Goal: Task Accomplishment & Management: Complete application form

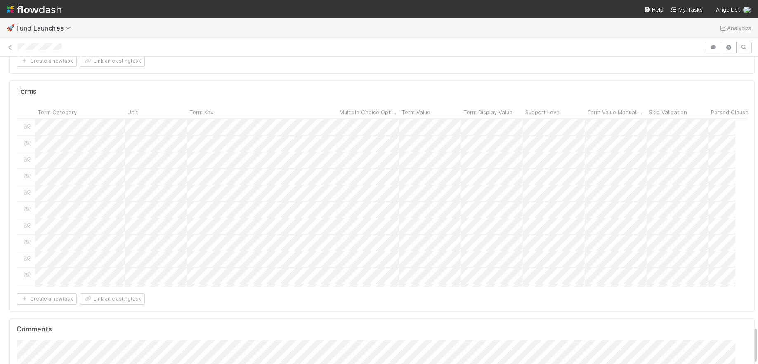
scroll to position [6, 0]
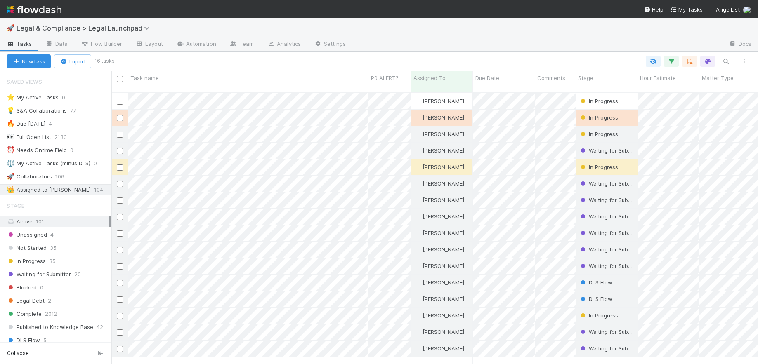
scroll to position [272, 640]
click at [113, 29] on span "Legal & Compliance > Legal Launchpad" at bounding box center [85, 28] width 137 height 8
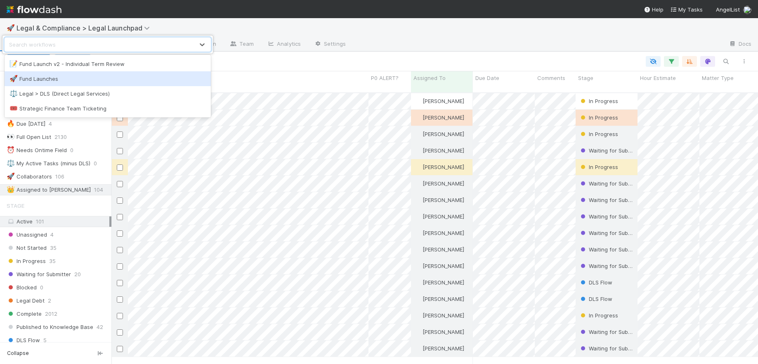
click at [35, 76] on div "🚀 Fund Launches" at bounding box center [107, 79] width 196 height 8
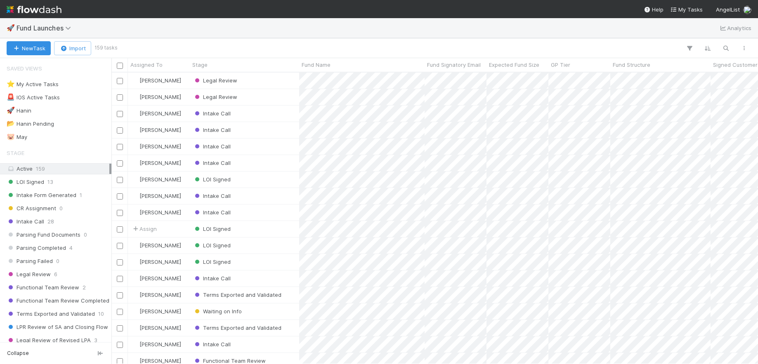
scroll to position [286, 640]
click at [292, 93] on div "Legal Review" at bounding box center [244, 97] width 109 height 16
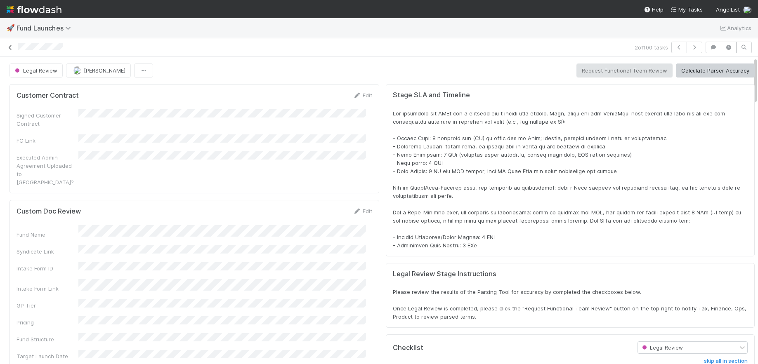
click at [7, 51] on link at bounding box center [10, 47] width 8 height 8
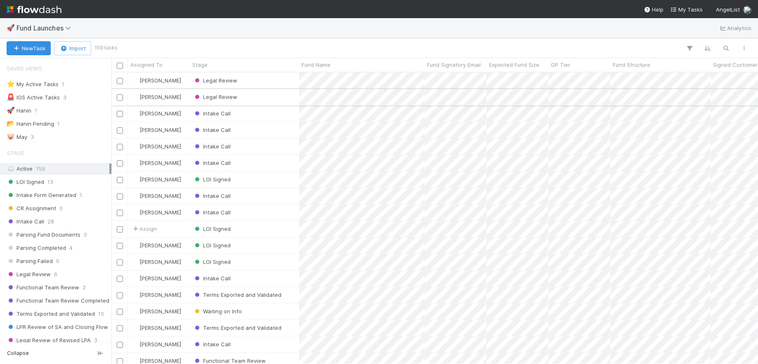
click at [182, 95] on div "[PERSON_NAME]" at bounding box center [159, 97] width 62 height 16
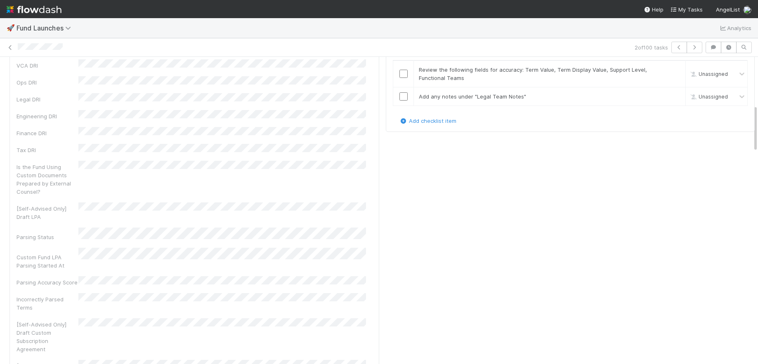
scroll to position [161, 713]
click at [161, 47] on div at bounding box center [325, 47] width 614 height 9
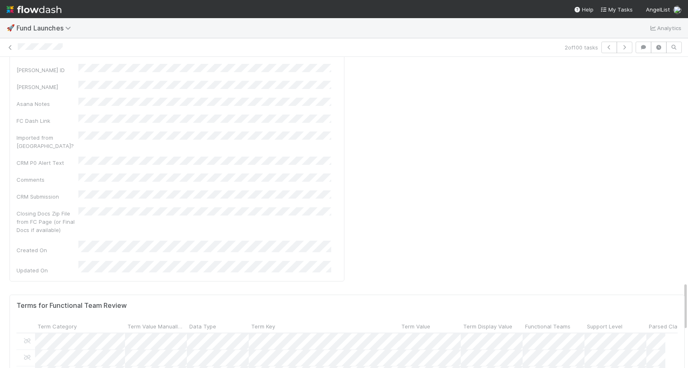
scroll to position [1433, 0]
click at [324, 125] on div at bounding box center [344, 184] width 688 height 368
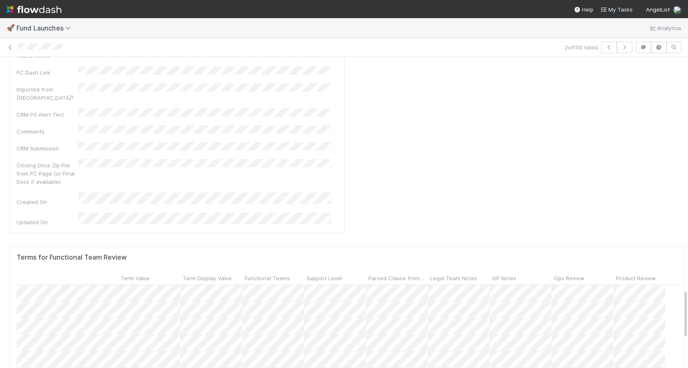
scroll to position [0, 277]
click at [482, 50] on div at bounding box center [344, 184] width 688 height 368
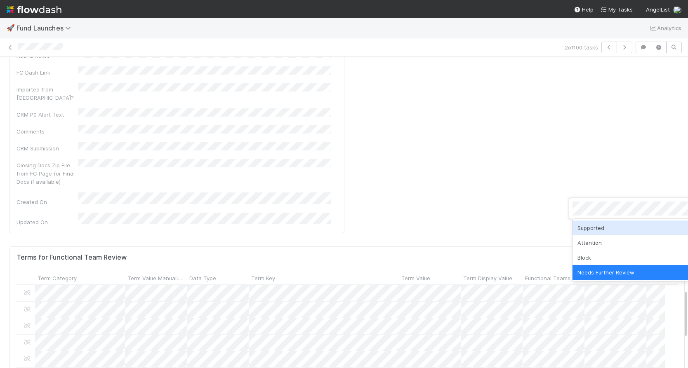
click at [484, 50] on div at bounding box center [344, 184] width 688 height 368
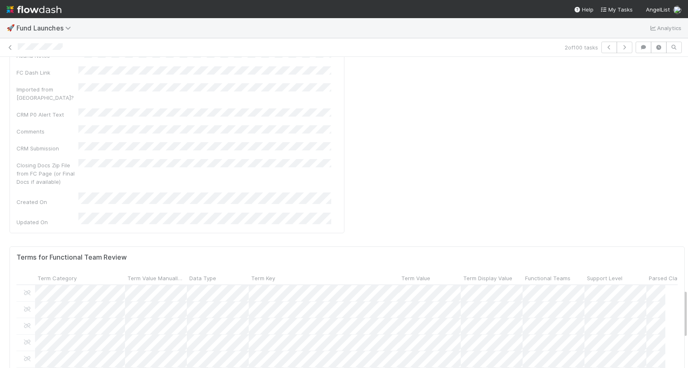
click at [484, 50] on div at bounding box center [290, 47] width 544 height 9
click at [493, 254] on form "Terms for Functional Team Review Term Category Term Value Manually Reviewed Dat…" at bounding box center [347, 363] width 661 height 218
click at [549, 53] on div "2 of 100 tasks" at bounding box center [344, 47] width 688 height 19
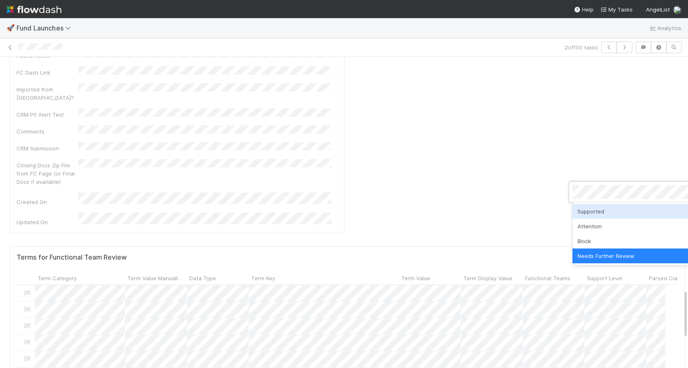
click at [295, 282] on div at bounding box center [344, 184] width 688 height 368
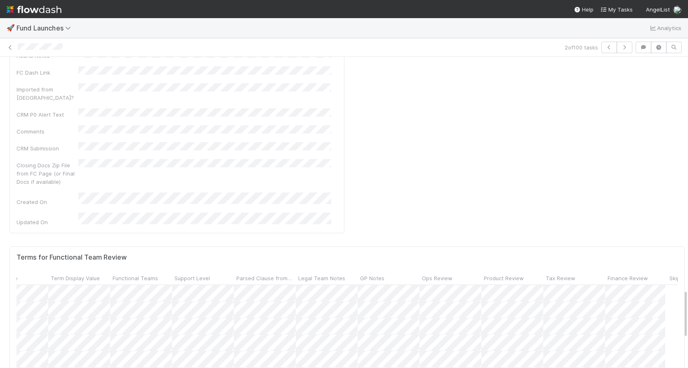
scroll to position [0, 413]
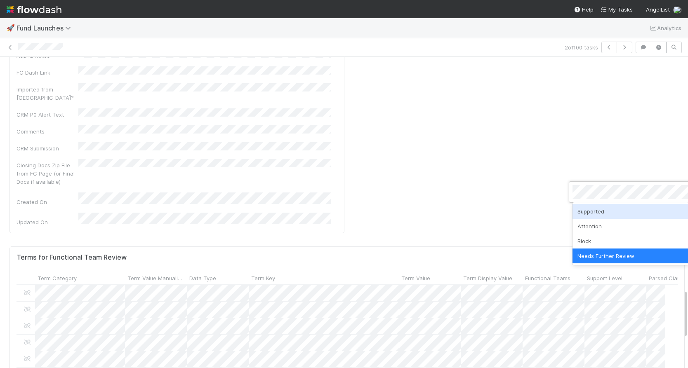
click at [601, 208] on div "Supported" at bounding box center [631, 211] width 116 height 15
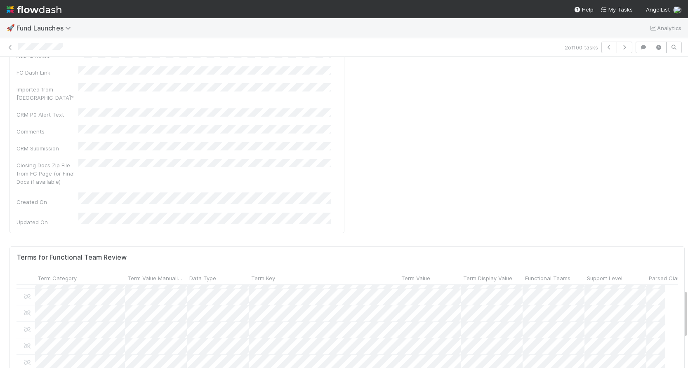
scroll to position [161, 643]
click at [153, 169] on div at bounding box center [344, 184] width 688 height 368
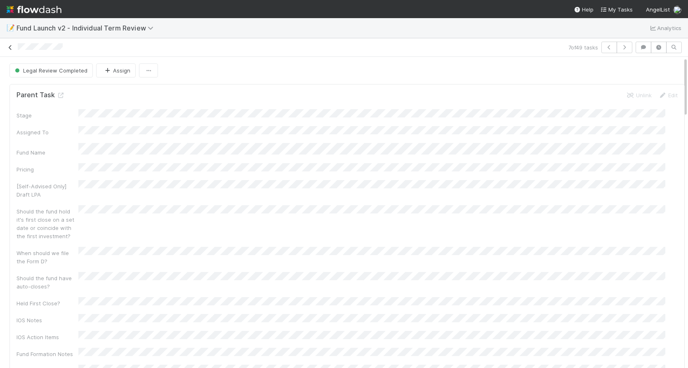
click at [9, 48] on icon at bounding box center [10, 47] width 8 height 5
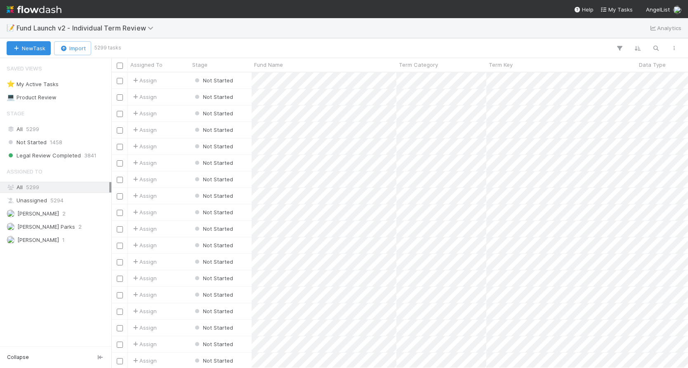
scroll to position [290, 571]
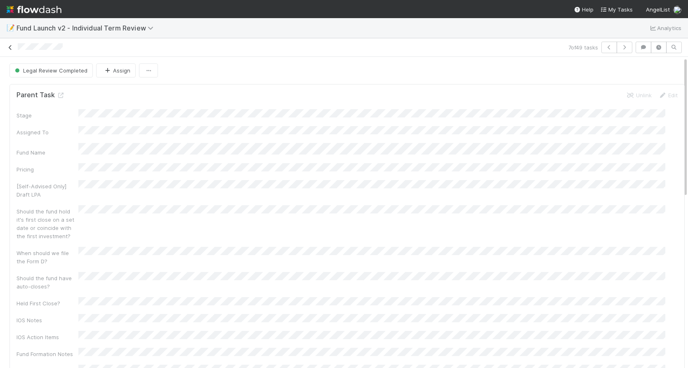
click at [10, 48] on icon at bounding box center [10, 47] width 8 height 5
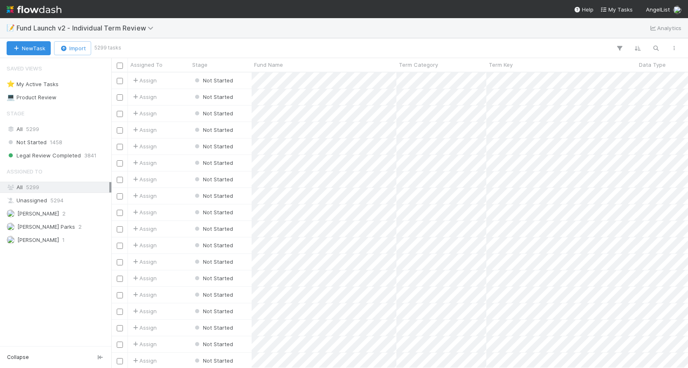
scroll to position [290, 571]
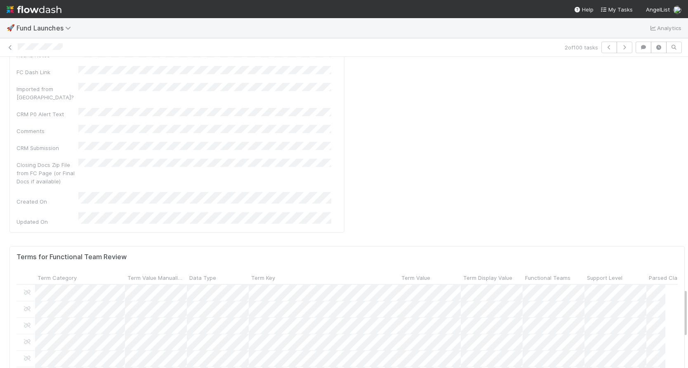
scroll to position [1477, 0]
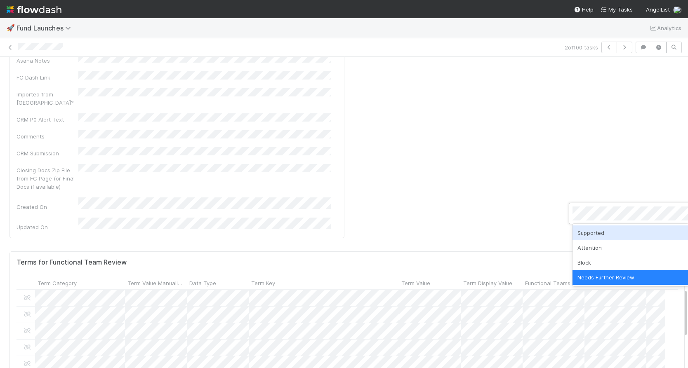
click at [597, 236] on div "Supported" at bounding box center [631, 233] width 116 height 15
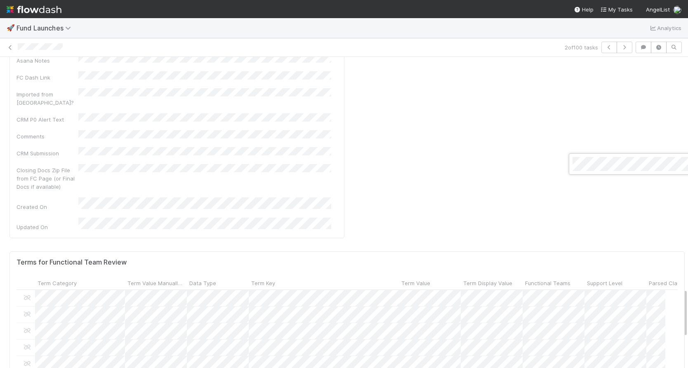
click at [156, 165] on div at bounding box center [344, 184] width 688 height 368
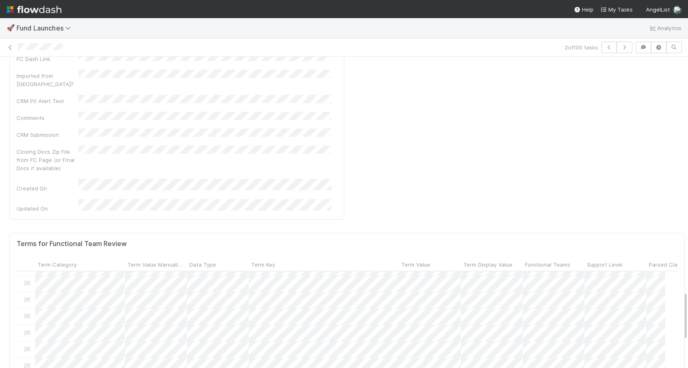
scroll to position [12, 0]
click at [493, 50] on div at bounding box center [344, 184] width 688 height 368
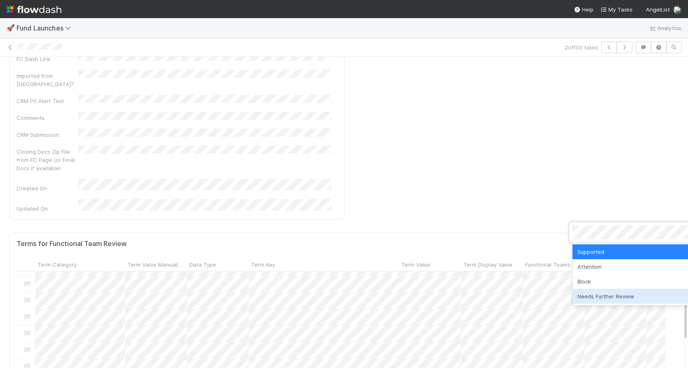
click at [609, 294] on div "Needs Further Review" at bounding box center [631, 296] width 116 height 15
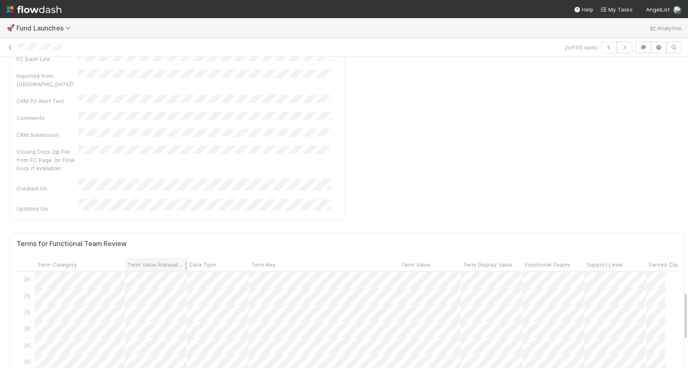
scroll to position [161, 643]
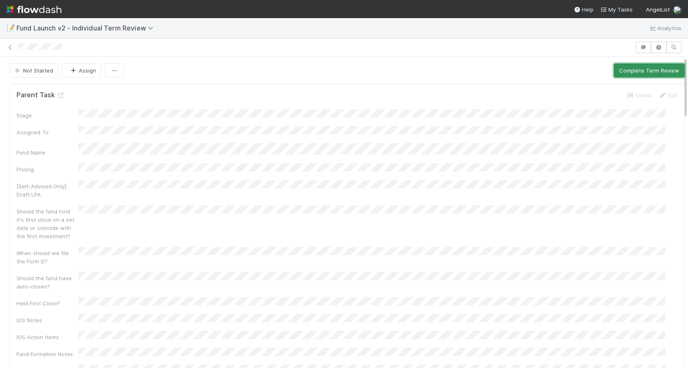
click at [628, 66] on button "Complete Term Review" at bounding box center [649, 71] width 71 height 14
click at [619, 68] on button "Complete Term Review" at bounding box center [649, 71] width 71 height 14
click at [625, 68] on button "Complete Term Review" at bounding box center [649, 71] width 71 height 14
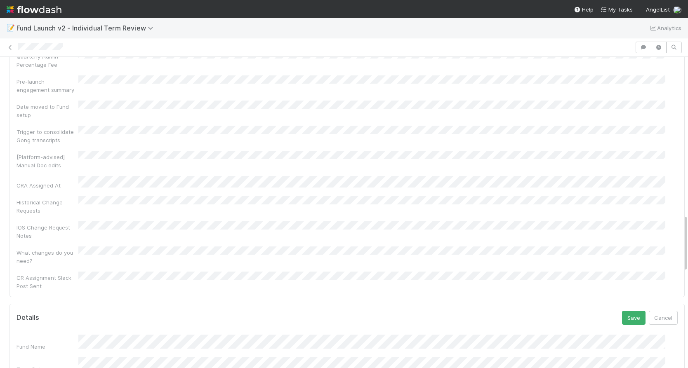
scroll to position [818, 0]
click at [622, 312] on button "Save" at bounding box center [634, 319] width 24 height 14
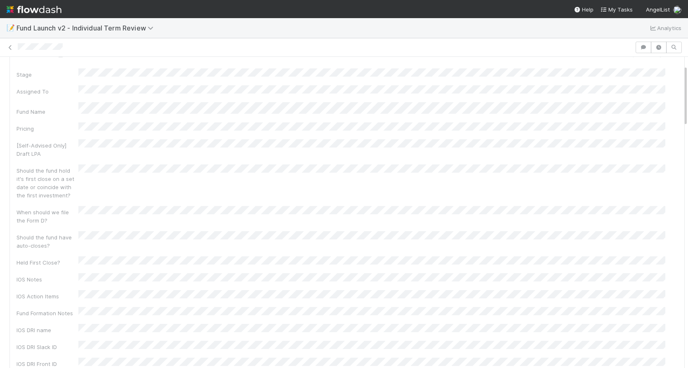
scroll to position [0, 0]
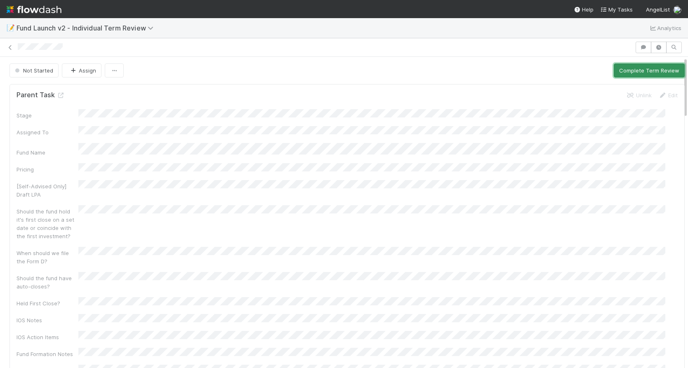
click at [620, 71] on button "Complete Term Review" at bounding box center [649, 71] width 71 height 14
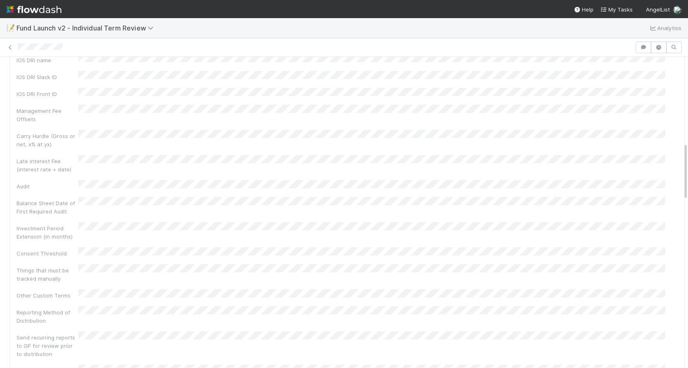
scroll to position [736, 0]
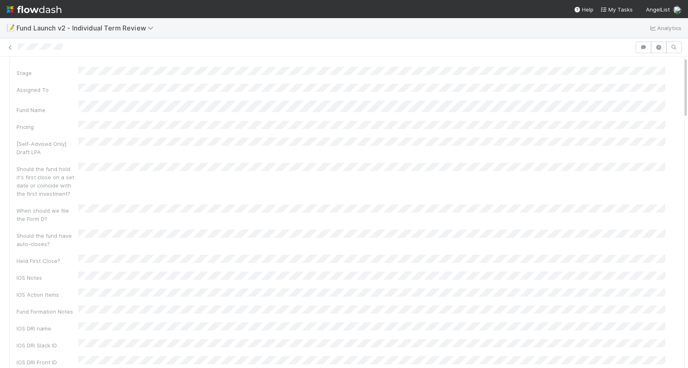
scroll to position [0, 0]
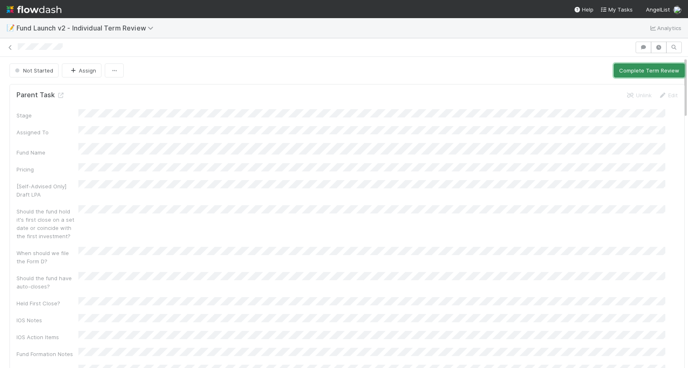
click at [635, 73] on button "Complete Term Review" at bounding box center [649, 71] width 71 height 14
click at [626, 68] on button "Complete Term Review" at bounding box center [649, 71] width 71 height 14
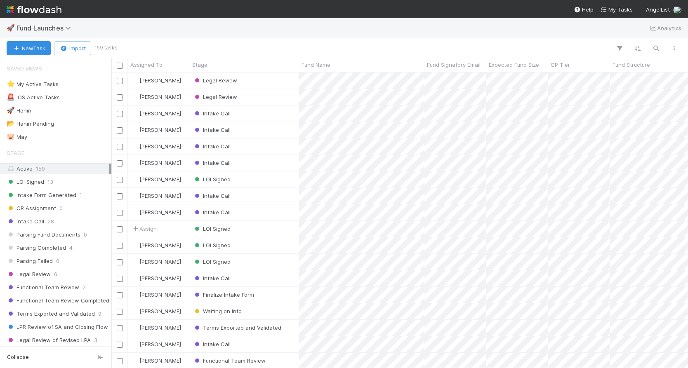
scroll to position [290, 571]
click at [87, 246] on div "Parsing Completed 4" at bounding box center [58, 248] width 103 height 10
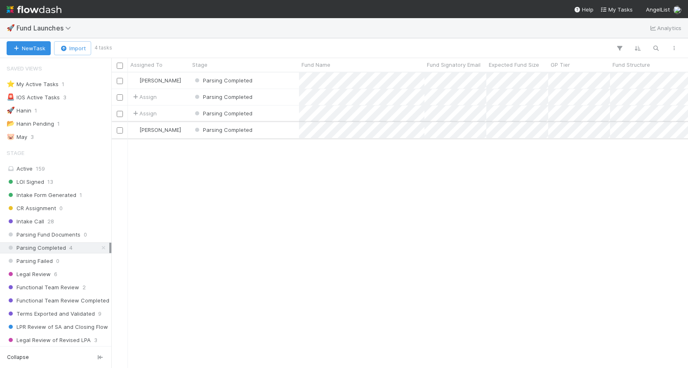
scroll to position [290, 571]
click at [27, 166] on div "Active 159" at bounding box center [58, 169] width 103 height 10
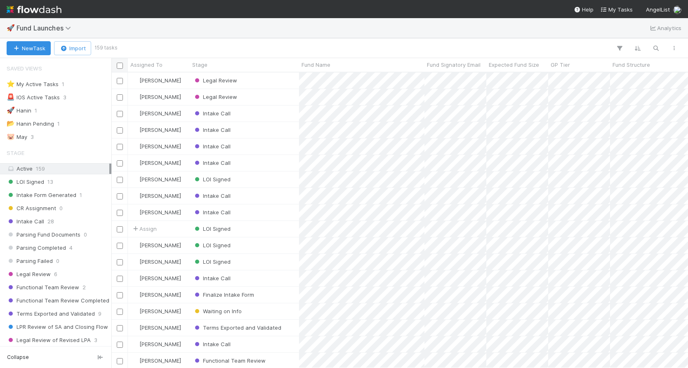
scroll to position [290, 571]
click at [142, 66] on span "Assigned To" at bounding box center [146, 65] width 32 height 8
click at [142, 66] on div "Sort A → Z Sort Z → A" at bounding box center [344, 184] width 688 height 368
click at [146, 78] on span "Robin Sosnow" at bounding box center [160, 80] width 42 height 7
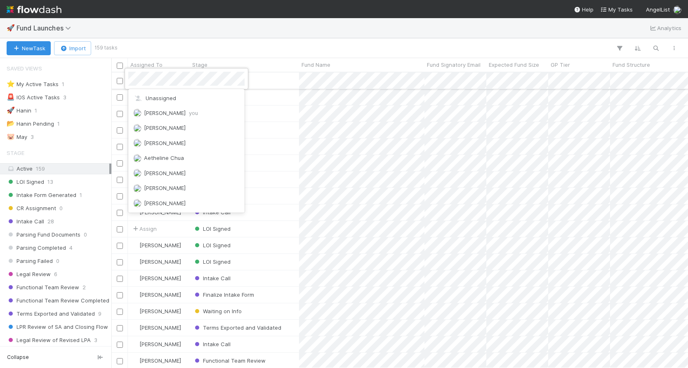
scroll to position [1386, 0]
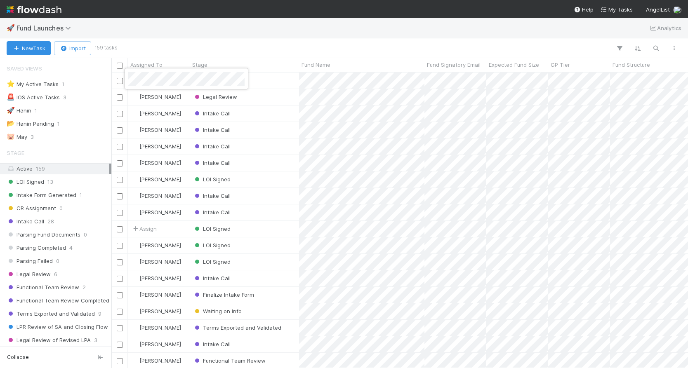
click at [191, 40] on div at bounding box center [344, 184] width 688 height 368
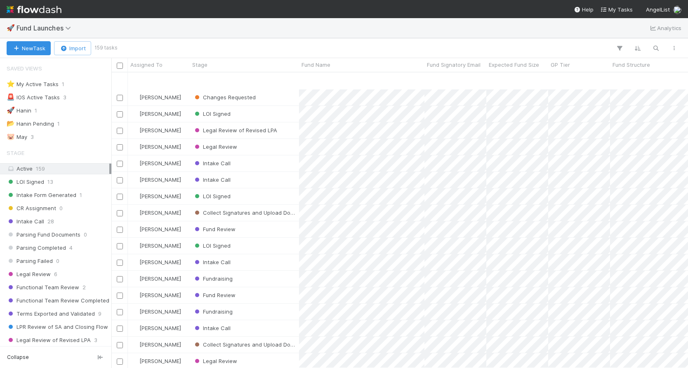
scroll to position [578, 0]
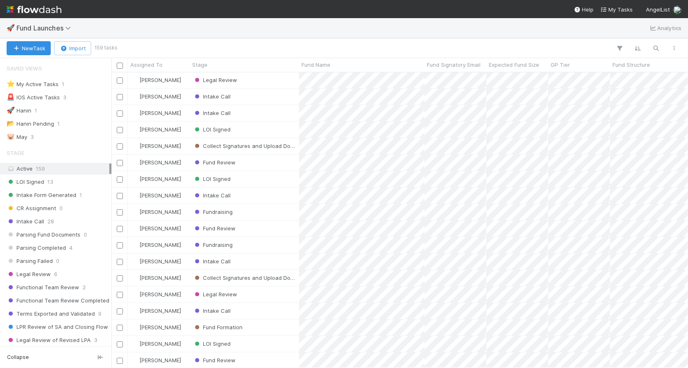
click at [628, 45] on div at bounding box center [399, 48] width 567 height 11
click at [619, 46] on icon "button" at bounding box center [620, 48] width 8 height 7
click at [494, 74] on button "Add Filter" at bounding box center [493, 73] width 248 height 12
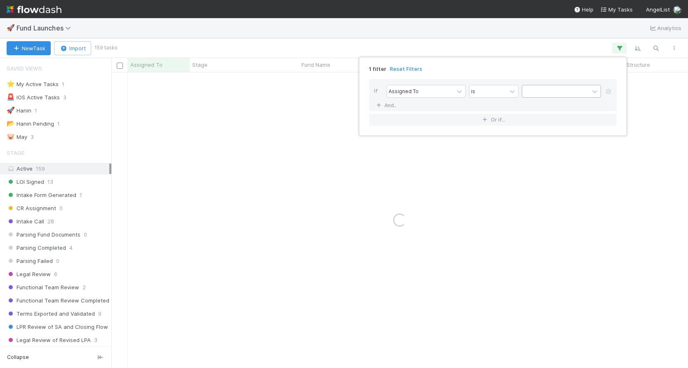
click at [546, 92] on div at bounding box center [555, 91] width 67 height 12
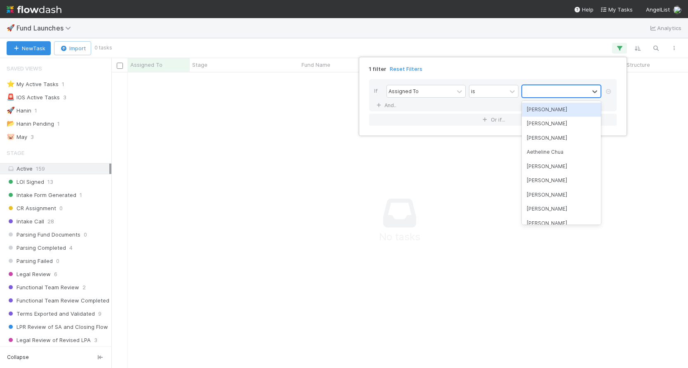
scroll to position [283, 571]
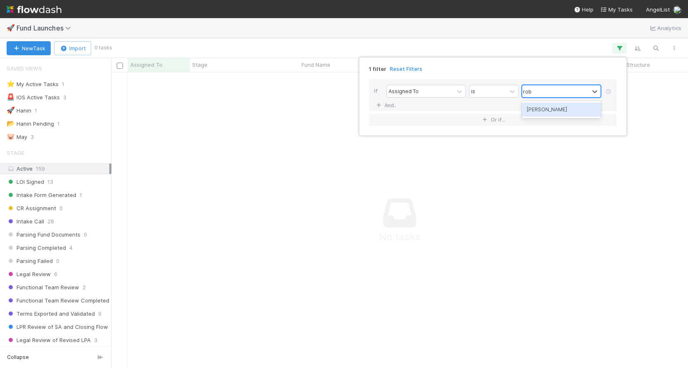
type input "robin"
click at [570, 113] on div "Robin Sosnow" at bounding box center [561, 110] width 79 height 14
click at [508, 33] on div "1 filter Reset Filters If Assigned To is option Robin Sosnow, selected. 0 resul…" at bounding box center [344, 184] width 688 height 368
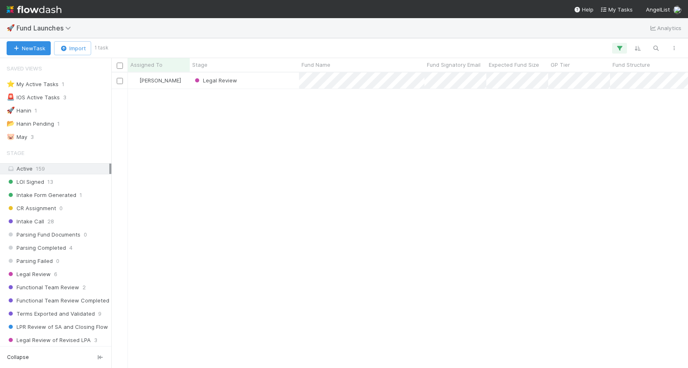
scroll to position [290, 571]
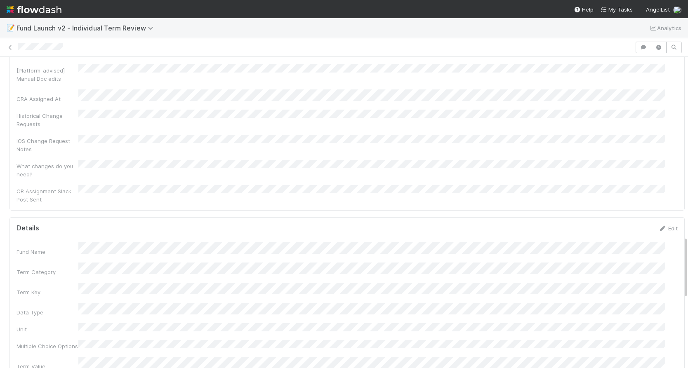
scroll to position [912, 0]
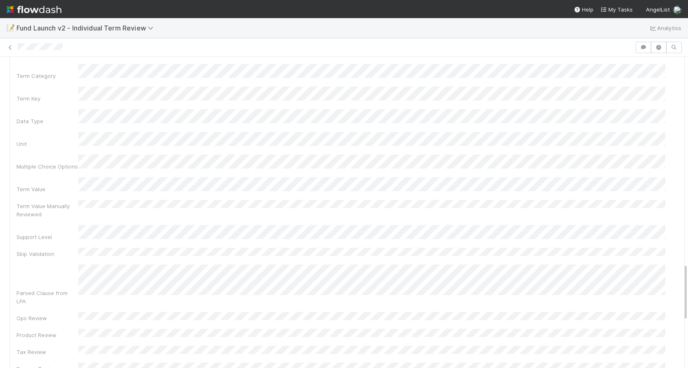
scroll to position [967, 0]
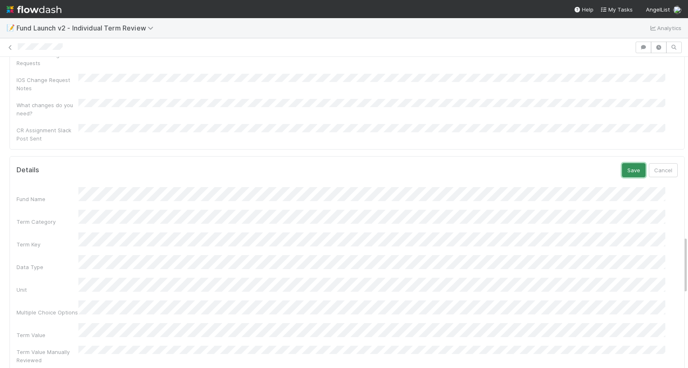
click at [626, 163] on button "Save" at bounding box center [634, 170] width 24 height 14
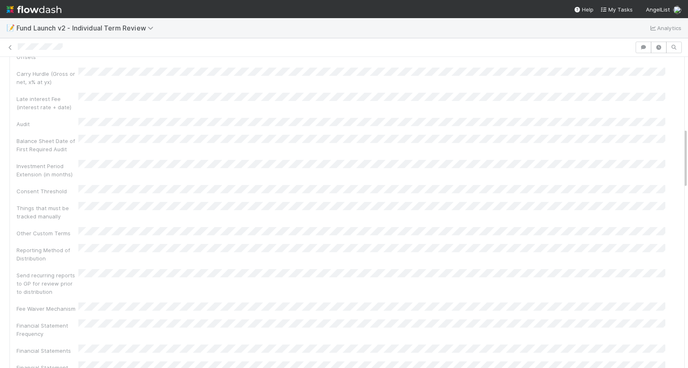
scroll to position [0, 0]
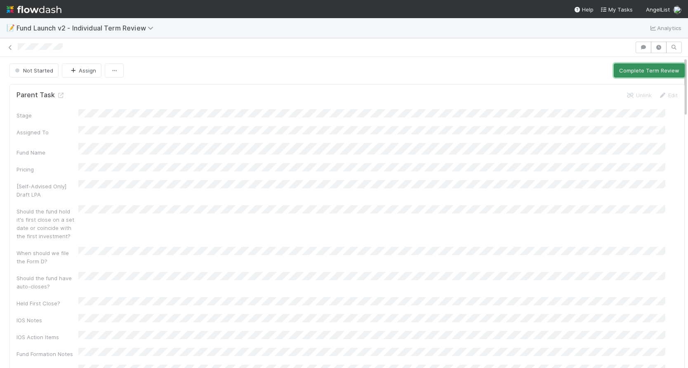
click at [641, 71] on button "Complete Term Review" at bounding box center [649, 71] width 71 height 14
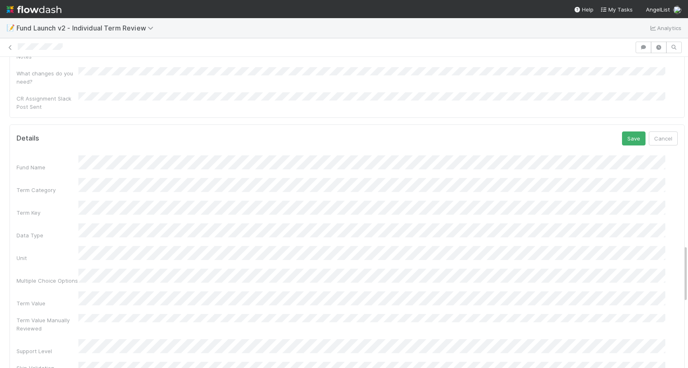
scroll to position [986, 0]
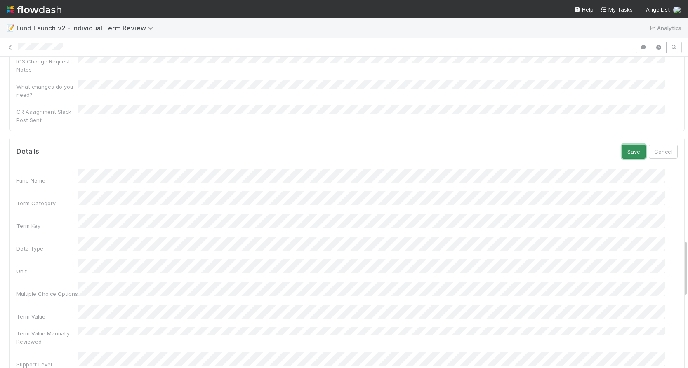
click at [622, 145] on button "Save" at bounding box center [634, 152] width 24 height 14
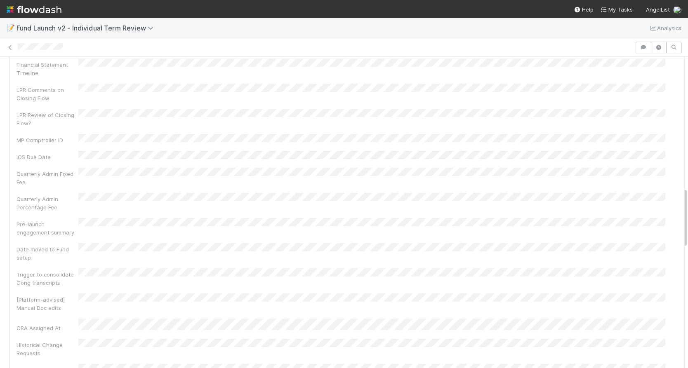
scroll to position [0, 0]
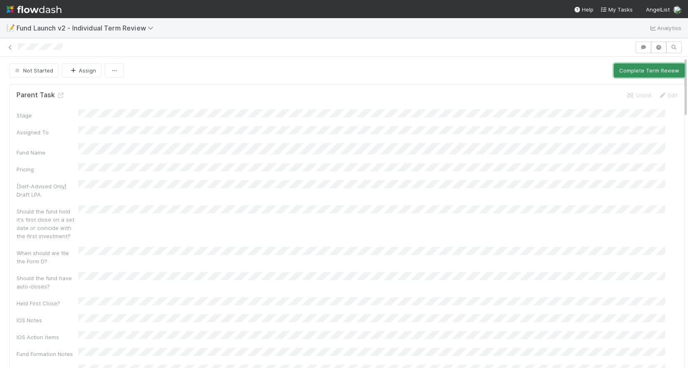
click at [624, 71] on button "Complete Term Review" at bounding box center [649, 71] width 71 height 14
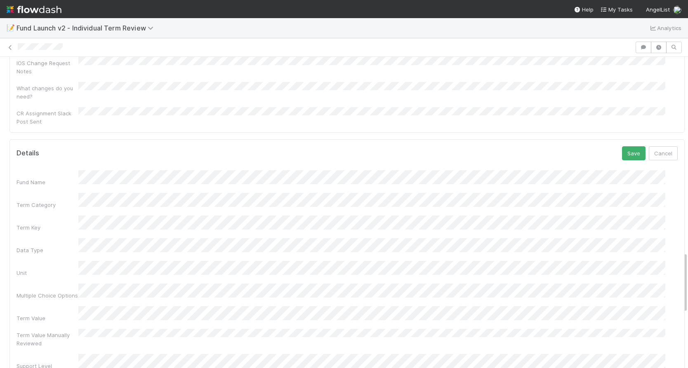
scroll to position [987, 0]
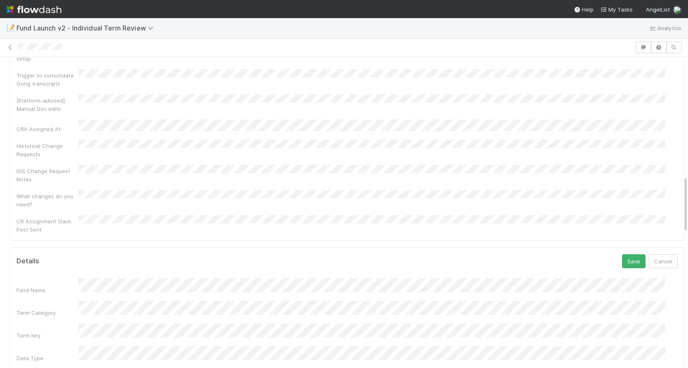
scroll to position [940, 0]
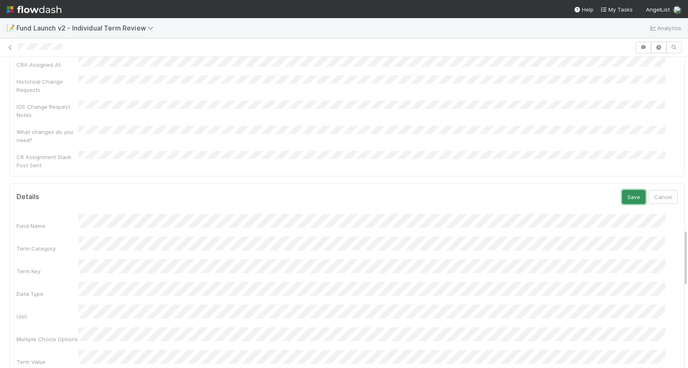
click at [622, 190] on button "Save" at bounding box center [634, 197] width 24 height 14
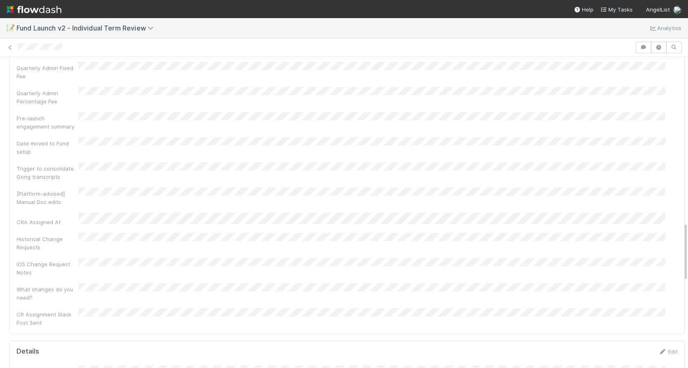
scroll to position [864, 0]
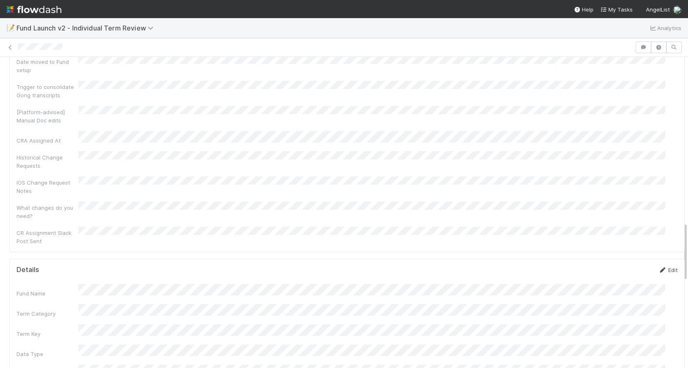
click at [659, 267] on link "Edit" at bounding box center [668, 270] width 19 height 7
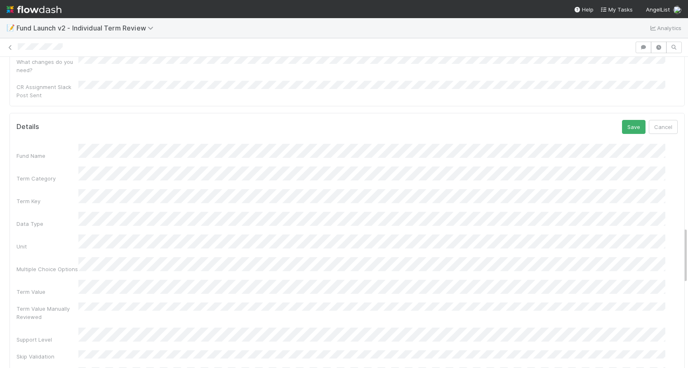
scroll to position [944, 0]
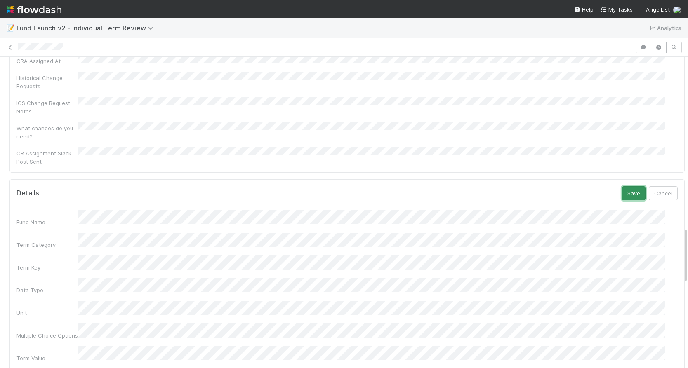
click at [623, 187] on button "Save" at bounding box center [634, 194] width 24 height 14
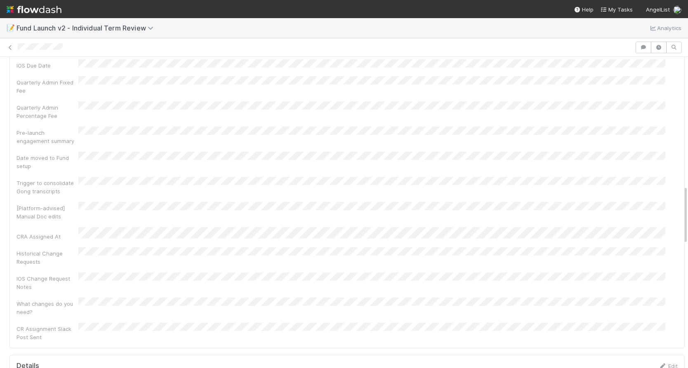
scroll to position [676, 0]
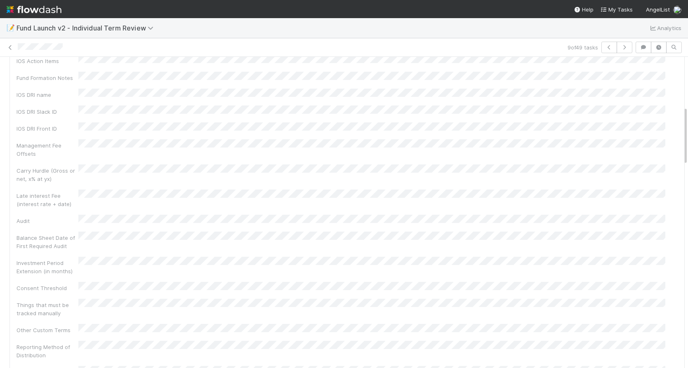
scroll to position [260, 0]
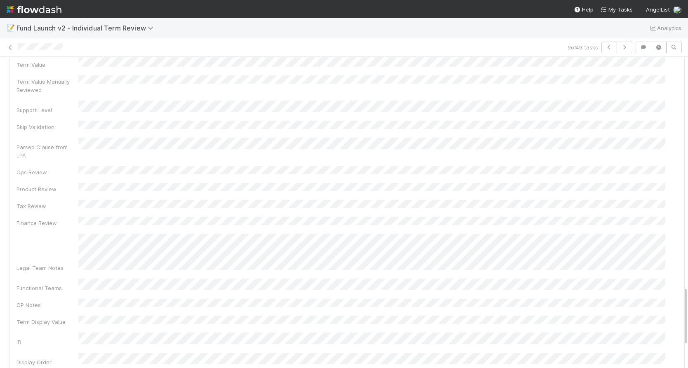
scroll to position [1208, 0]
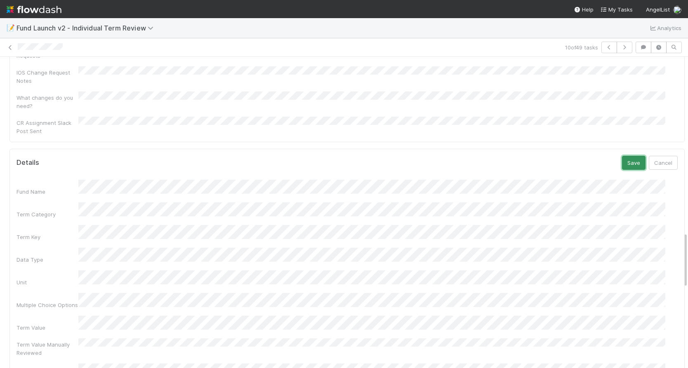
click at [625, 156] on button "Save" at bounding box center [634, 163] width 24 height 14
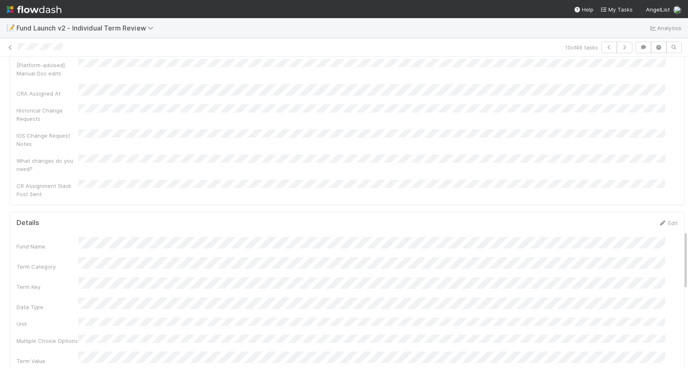
scroll to position [902, 0]
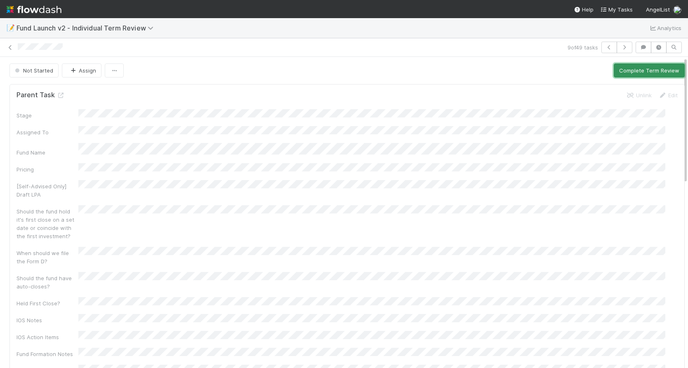
click at [626, 70] on button "Complete Term Review" at bounding box center [649, 71] width 71 height 14
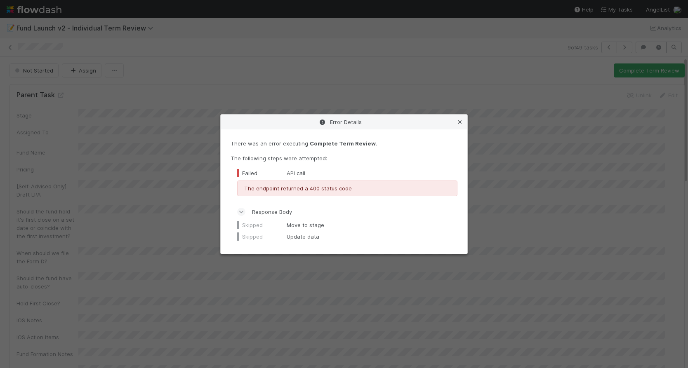
click at [460, 123] on icon at bounding box center [460, 122] width 8 height 5
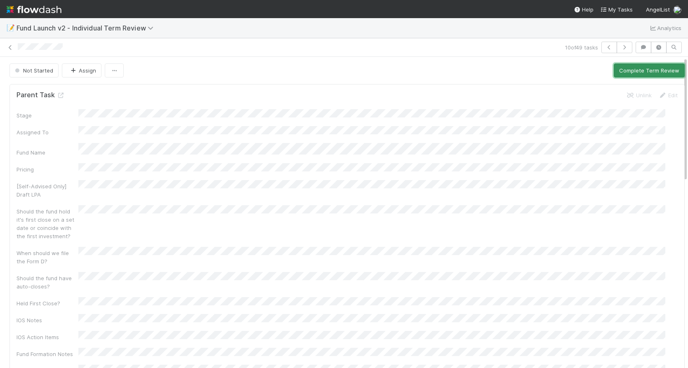
click at [649, 70] on button "Complete Term Review" at bounding box center [649, 71] width 71 height 14
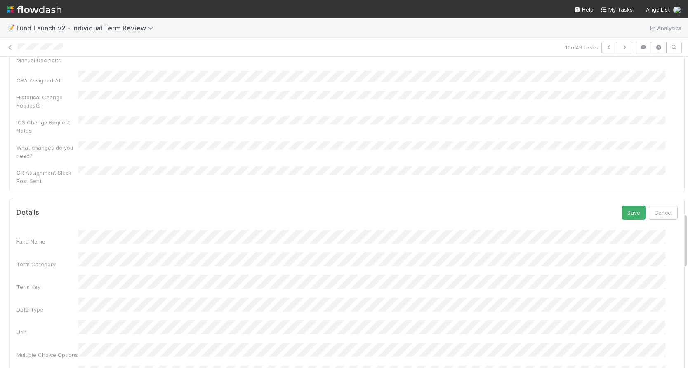
scroll to position [867, 0]
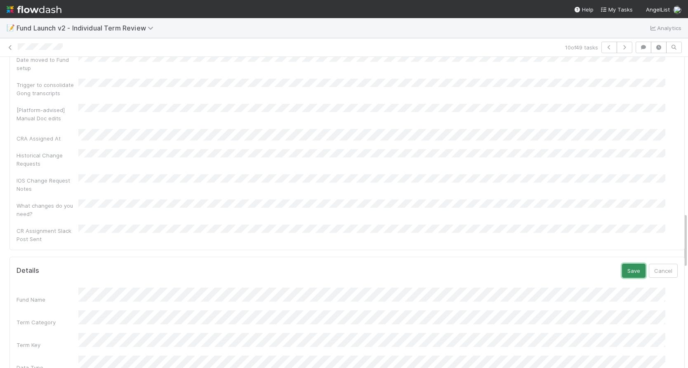
click at [622, 264] on button "Save" at bounding box center [634, 271] width 24 height 14
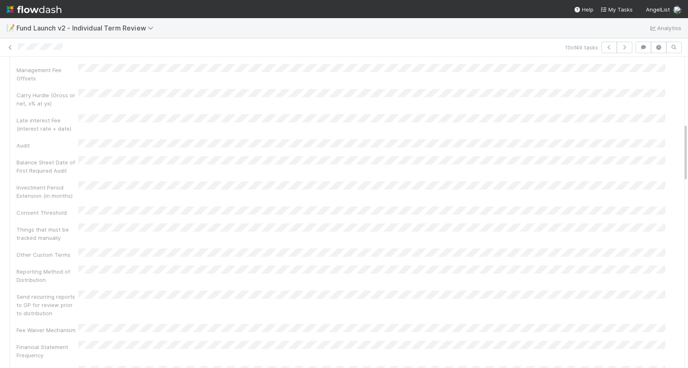
scroll to position [0, 0]
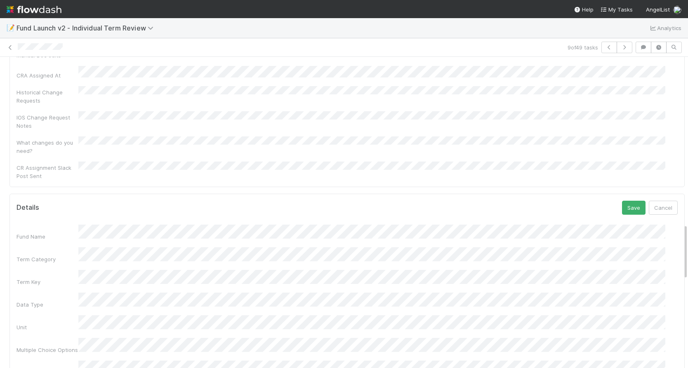
scroll to position [921, 0]
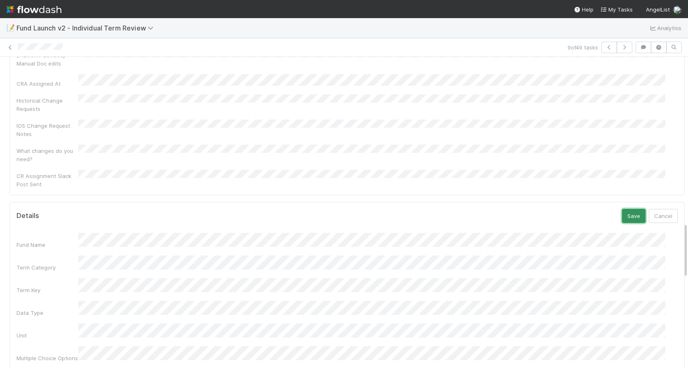
click at [622, 209] on button "Save" at bounding box center [634, 216] width 24 height 14
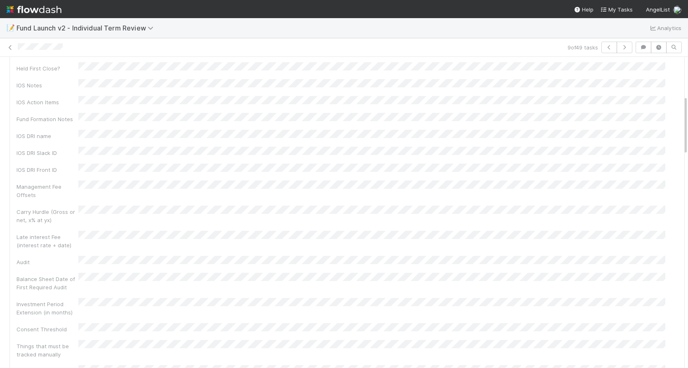
scroll to position [0, 0]
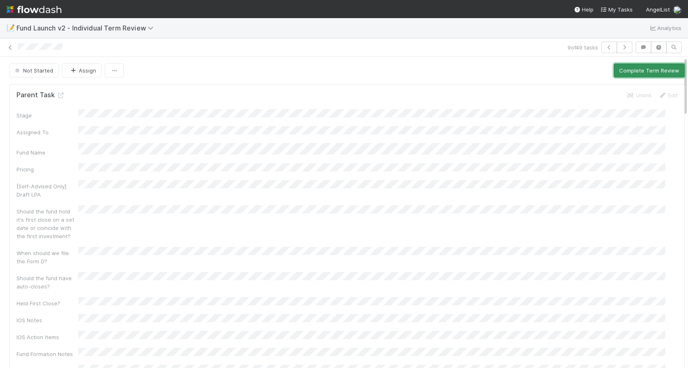
click at [620, 72] on button "Complete Term Review" at bounding box center [649, 71] width 71 height 14
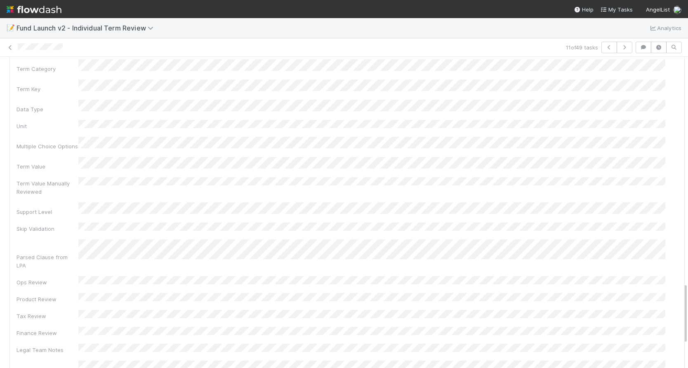
scroll to position [1139, 0]
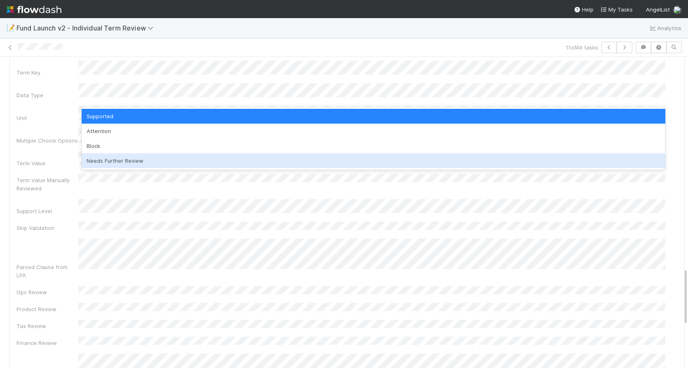
click at [118, 163] on div "Needs Further Review" at bounding box center [374, 161] width 584 height 15
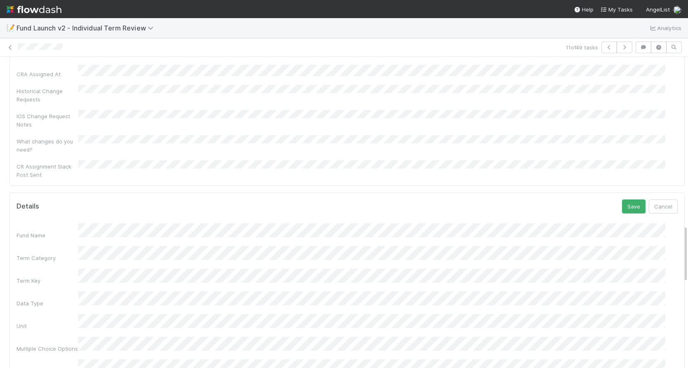
scroll to position [907, 0]
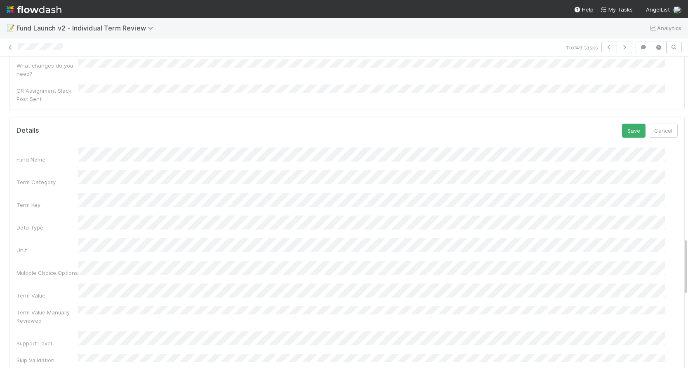
scroll to position [966, 0]
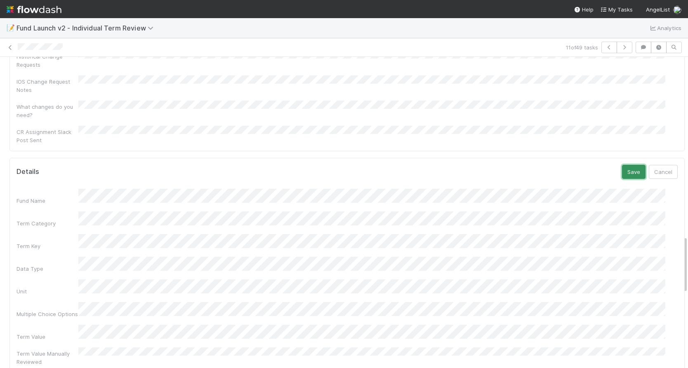
click at [623, 165] on button "Save" at bounding box center [634, 172] width 24 height 14
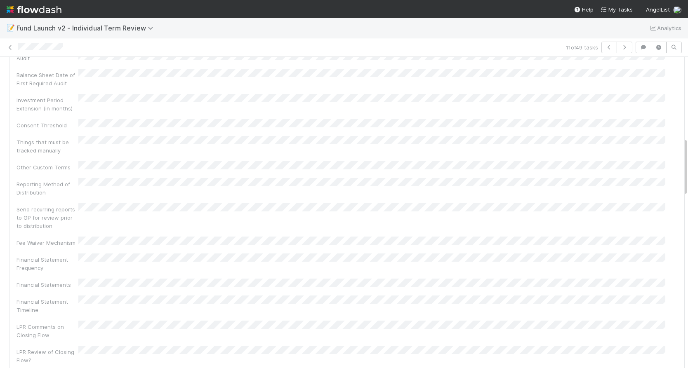
scroll to position [0, 0]
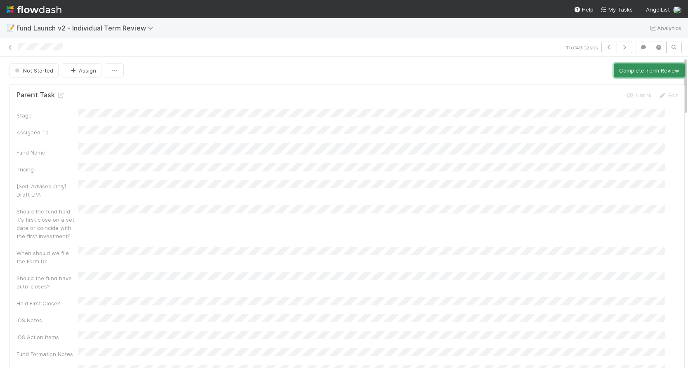
click at [627, 69] on button "Complete Term Review" at bounding box center [649, 71] width 71 height 14
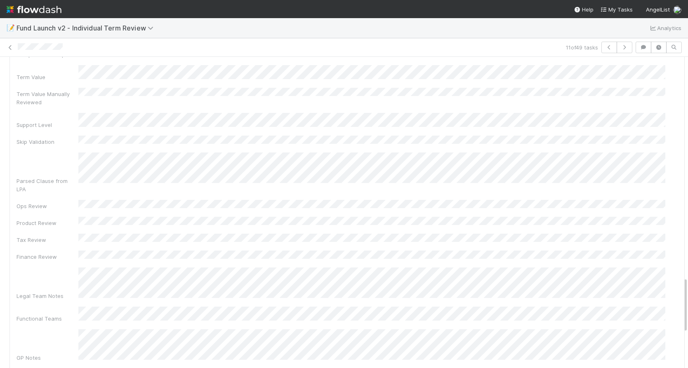
scroll to position [819, 0]
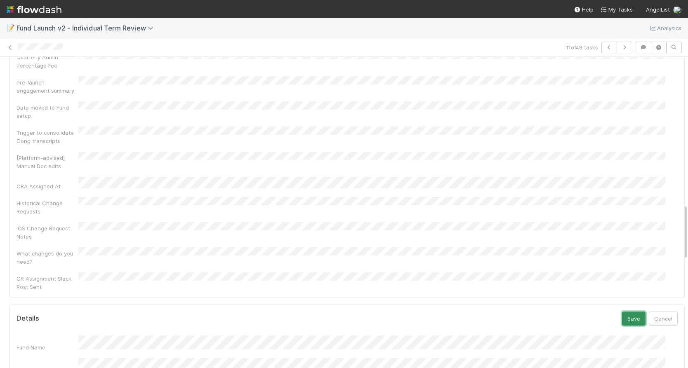
click at [622, 312] on button "Save" at bounding box center [634, 319] width 24 height 14
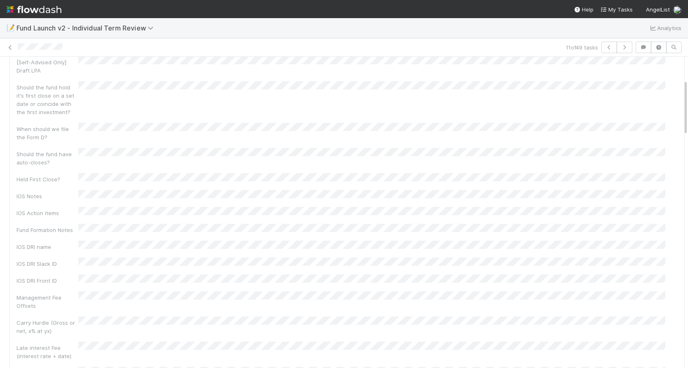
scroll to position [0, 0]
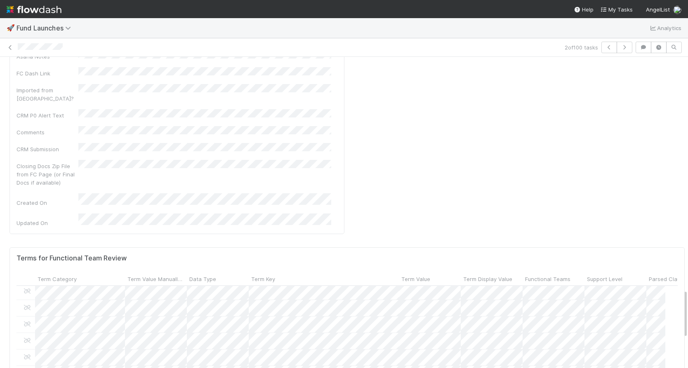
scroll to position [225, 0]
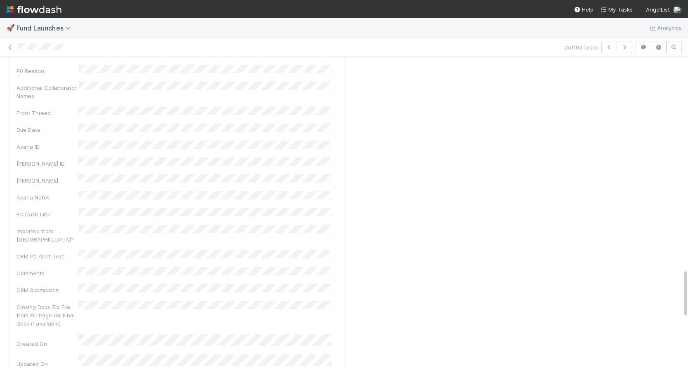
scroll to position [1513, 0]
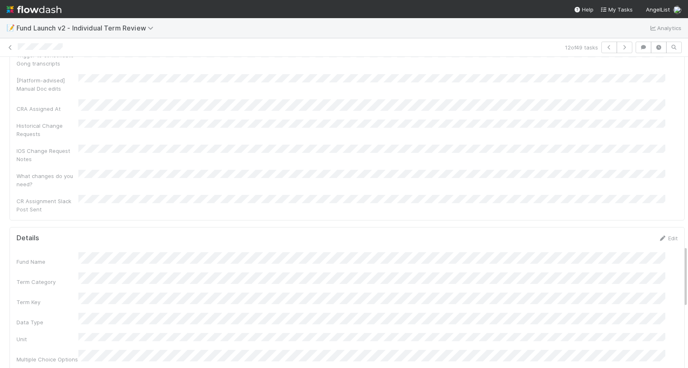
scroll to position [984, 0]
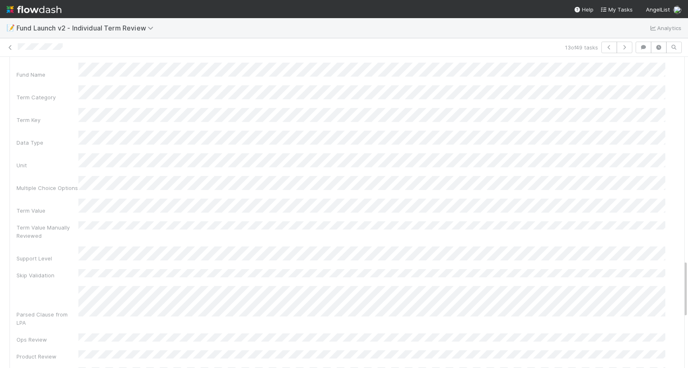
scroll to position [1091, 0]
click at [62, 199] on div "Term Value" at bounding box center [347, 207] width 661 height 16
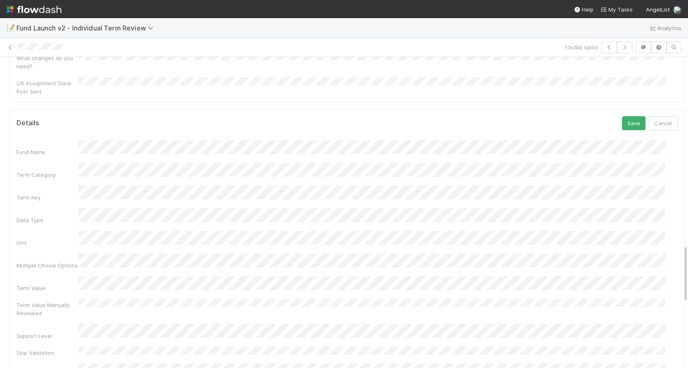
scroll to position [850, 0]
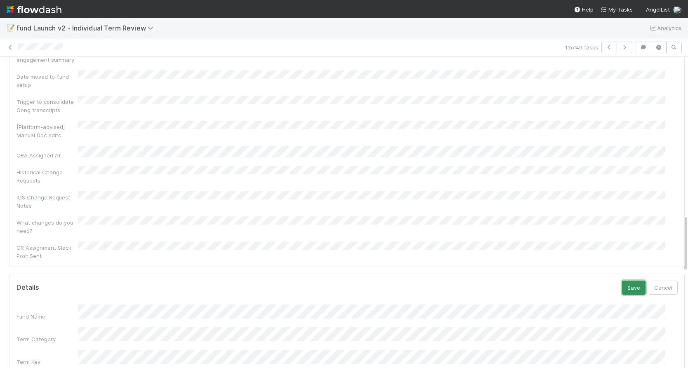
click at [622, 281] on button "Save" at bounding box center [634, 288] width 24 height 14
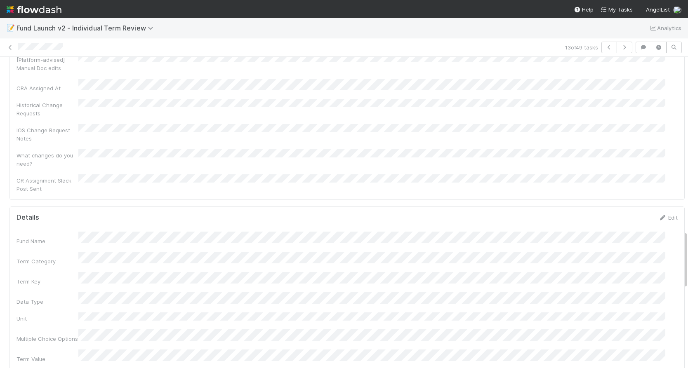
scroll to position [977, 0]
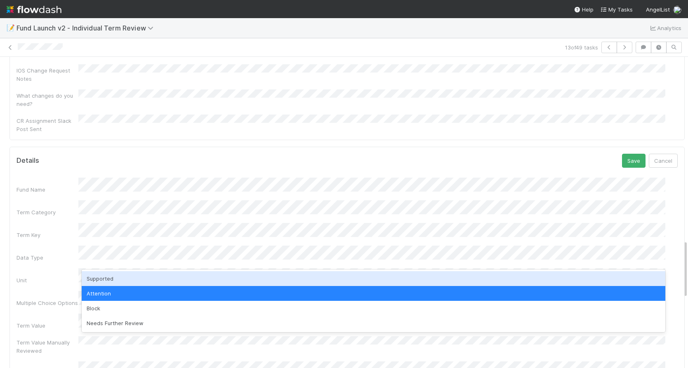
click at [109, 279] on div "Supported" at bounding box center [374, 279] width 584 height 15
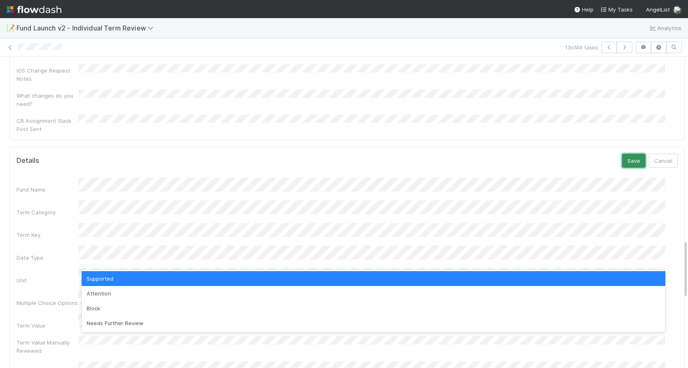
click at [622, 154] on button "Save" at bounding box center [634, 161] width 24 height 14
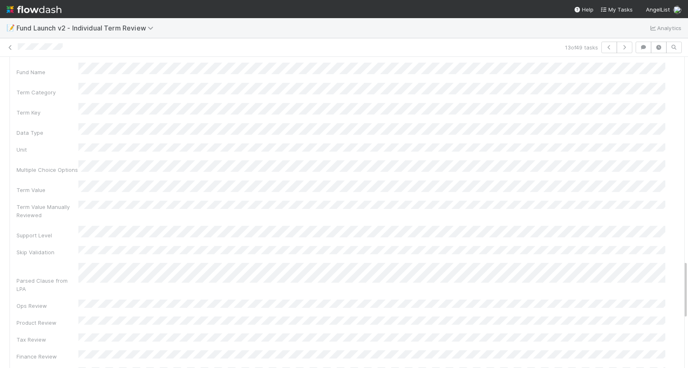
scroll to position [1086, 0]
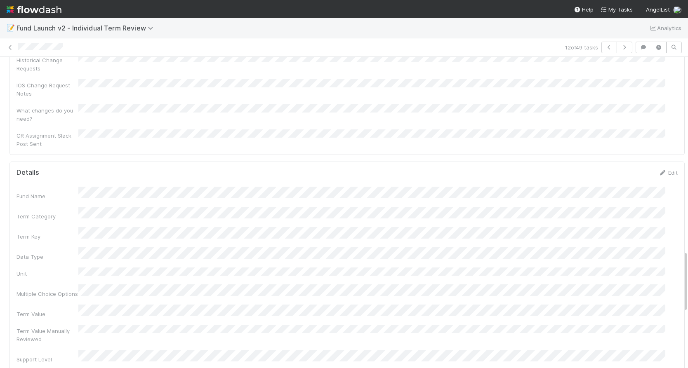
scroll to position [961, 0]
click at [659, 171] on icon at bounding box center [663, 173] width 8 height 5
click at [54, 329] on div "Term Value" at bounding box center [347, 337] width 661 height 16
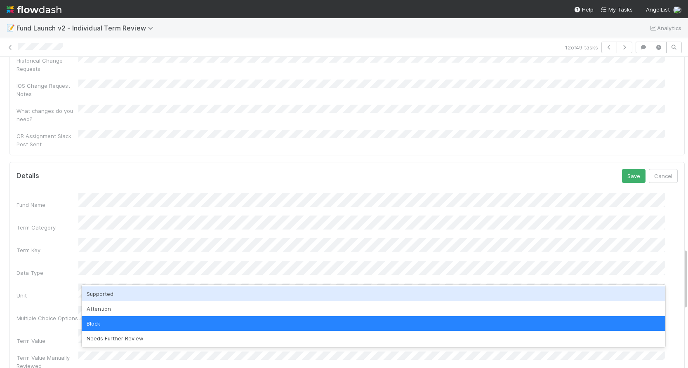
click at [110, 296] on div "Supported" at bounding box center [374, 294] width 584 height 15
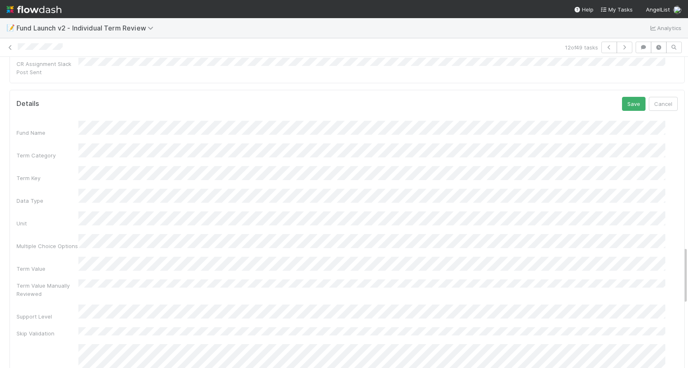
scroll to position [981, 0]
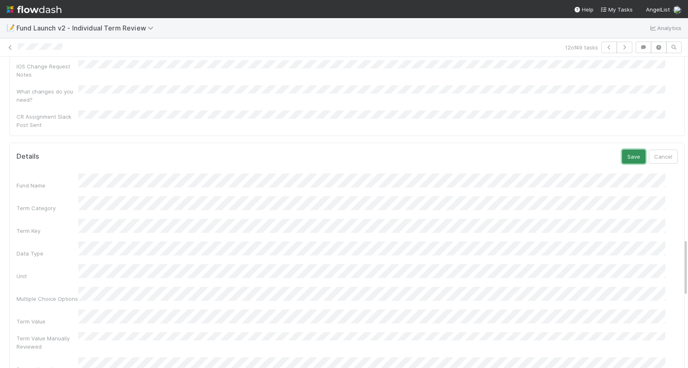
click at [622, 150] on button "Save" at bounding box center [634, 157] width 24 height 14
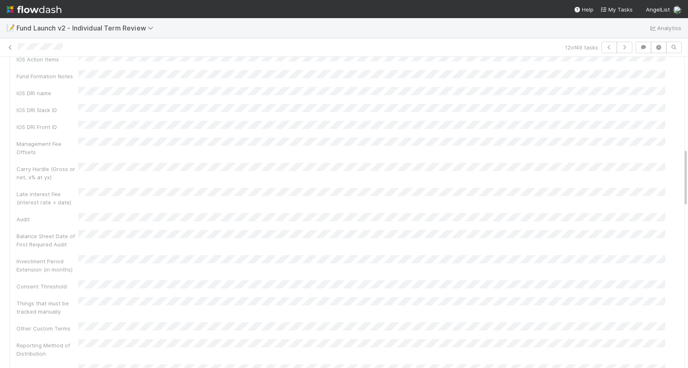
scroll to position [0, 0]
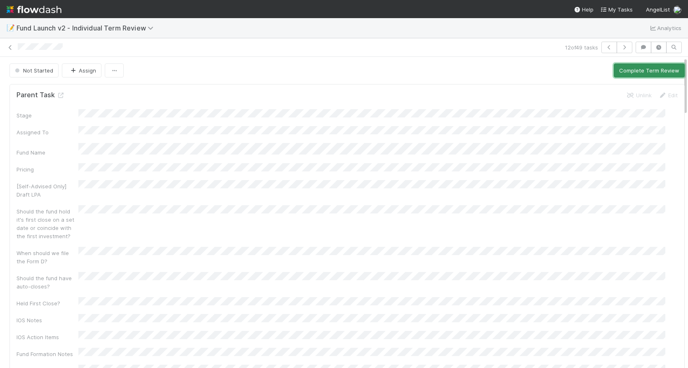
click at [644, 66] on button "Complete Term Review" at bounding box center [649, 71] width 71 height 14
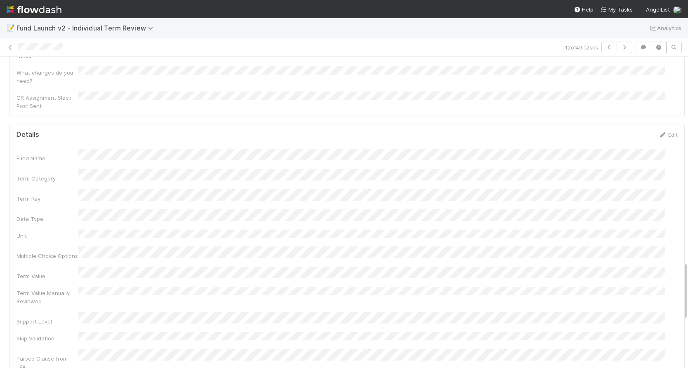
scroll to position [1091, 0]
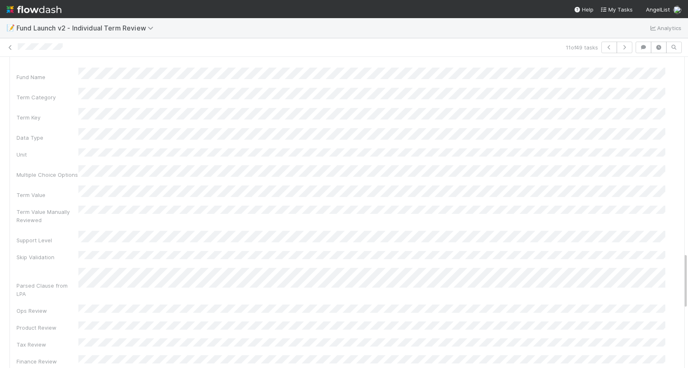
scroll to position [1097, 0]
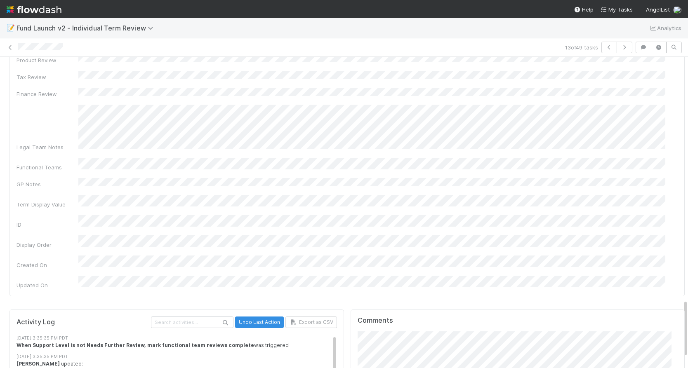
scroll to position [942, 0]
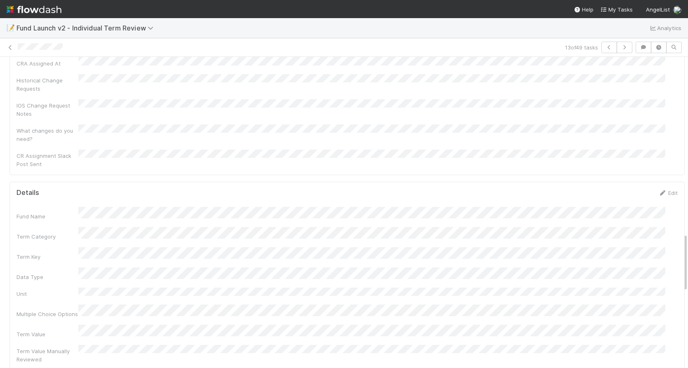
click at [661, 189] on div "Edit" at bounding box center [668, 193] width 19 height 8
click at [659, 191] on icon at bounding box center [663, 193] width 8 height 5
click at [55, 349] on div "Term Value" at bounding box center [347, 357] width 661 height 16
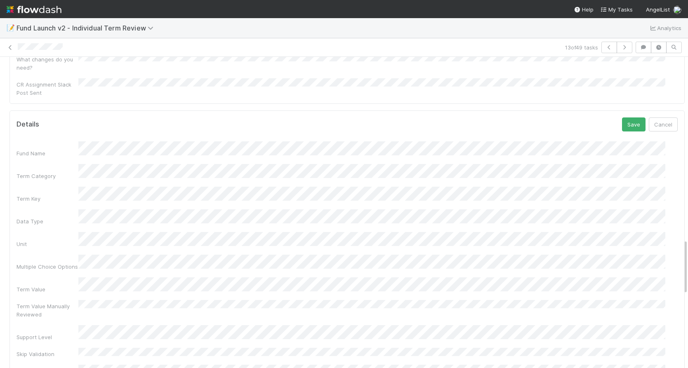
scroll to position [1085, 0]
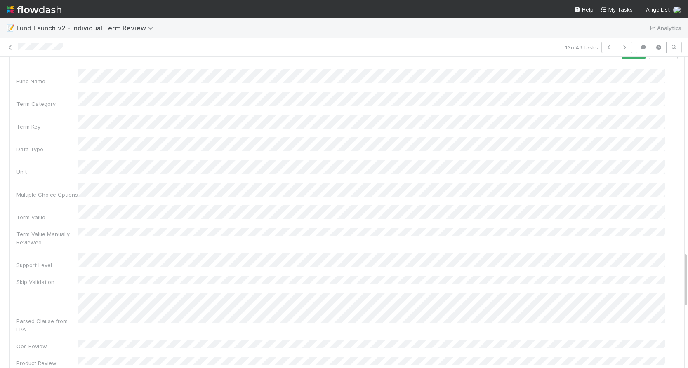
click at [60, 231] on div "Fund Name Term Category Term Key Data Type Unit Multiple Choice Options Term Va…" at bounding box center [347, 347] width 661 height 556
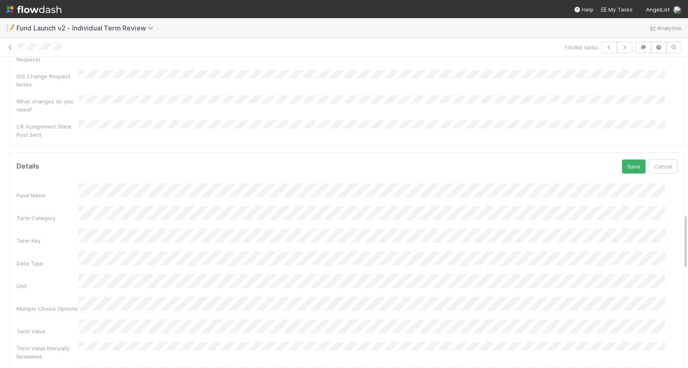
scroll to position [863, 0]
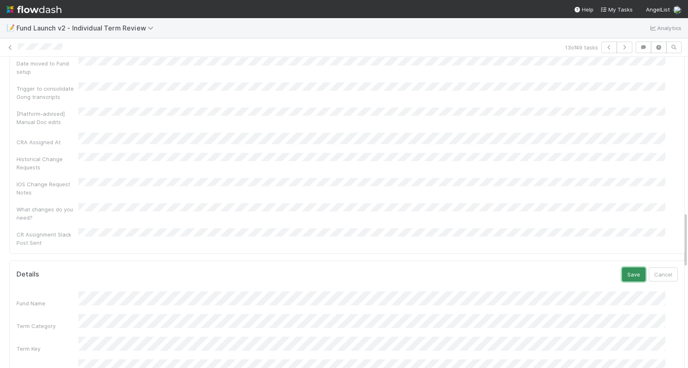
click at [622, 268] on button "Save" at bounding box center [634, 275] width 24 height 14
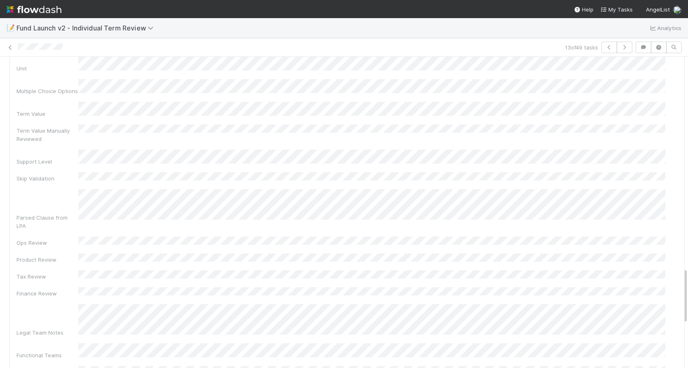
scroll to position [919, 0]
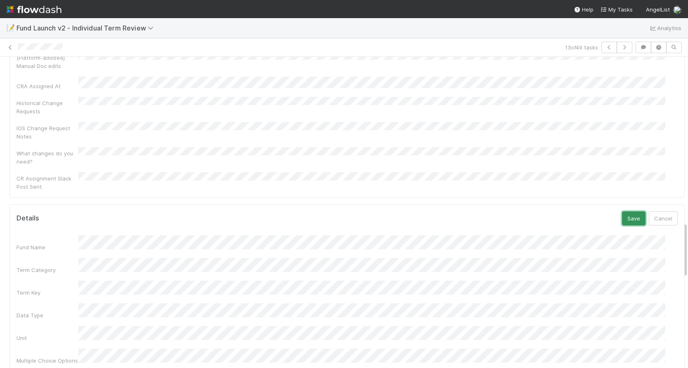
click at [622, 212] on button "Save" at bounding box center [634, 219] width 24 height 14
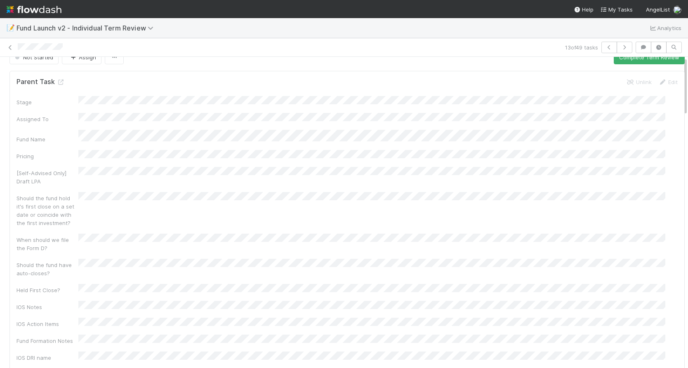
scroll to position [0, 0]
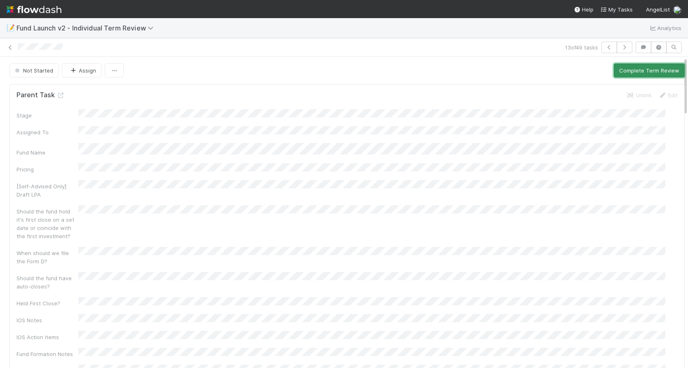
click at [615, 69] on button "Complete Term Review" at bounding box center [649, 71] width 71 height 14
click at [621, 72] on button "Complete Term Review" at bounding box center [649, 71] width 71 height 14
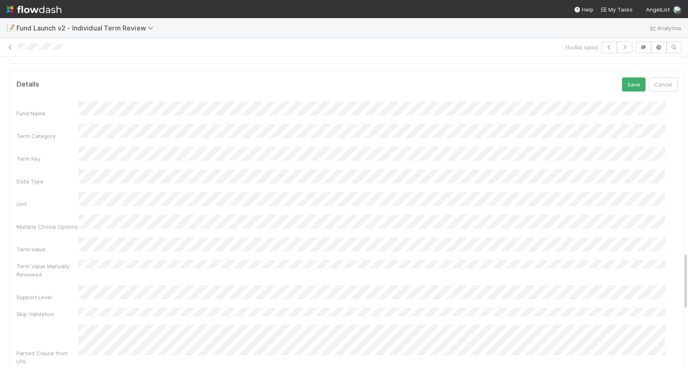
scroll to position [1041, 0]
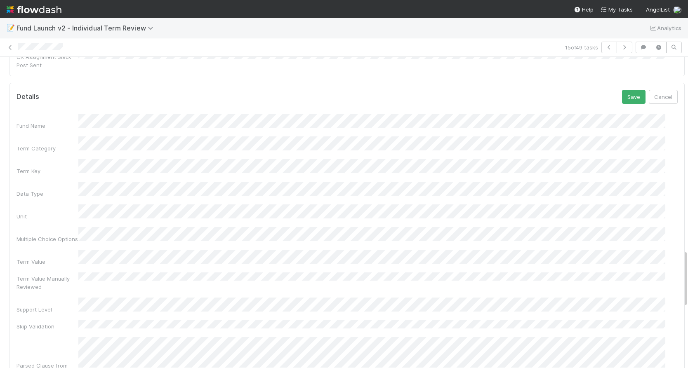
click at [64, 250] on div "Term Value" at bounding box center [347, 258] width 661 height 16
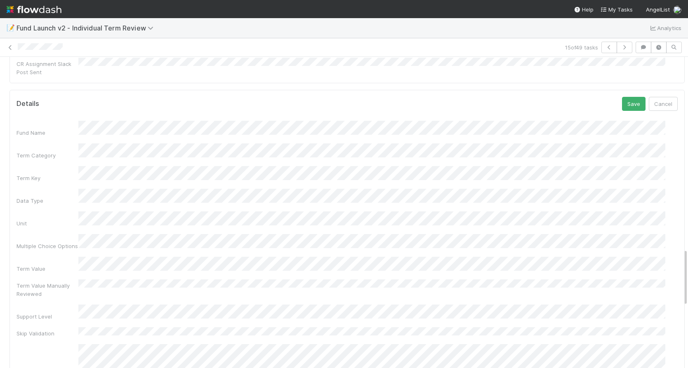
scroll to position [1034, 0]
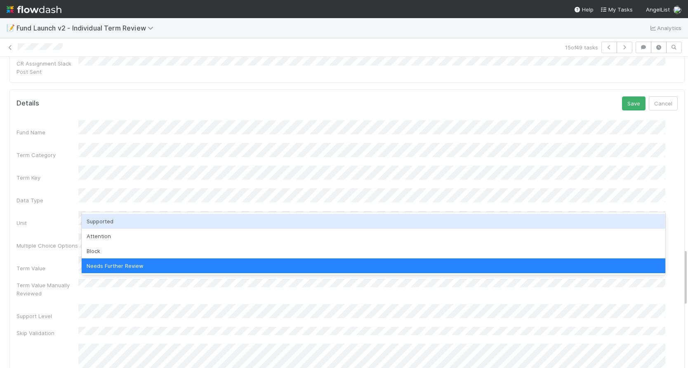
click at [176, 221] on div "Supported" at bounding box center [374, 221] width 584 height 15
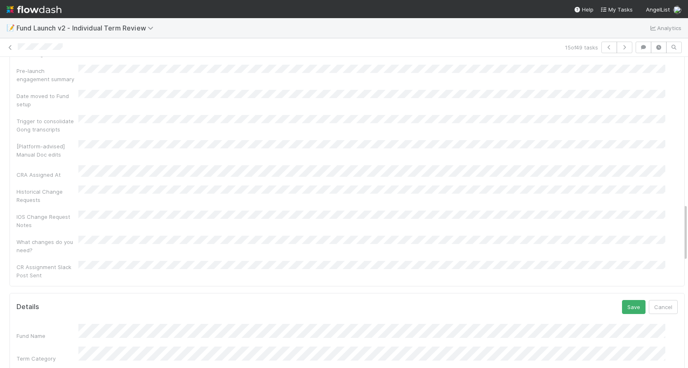
scroll to position [791, 0]
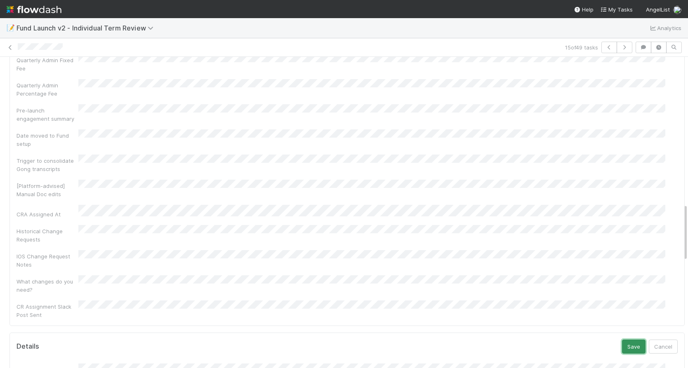
click at [622, 340] on button "Save" at bounding box center [634, 347] width 24 height 14
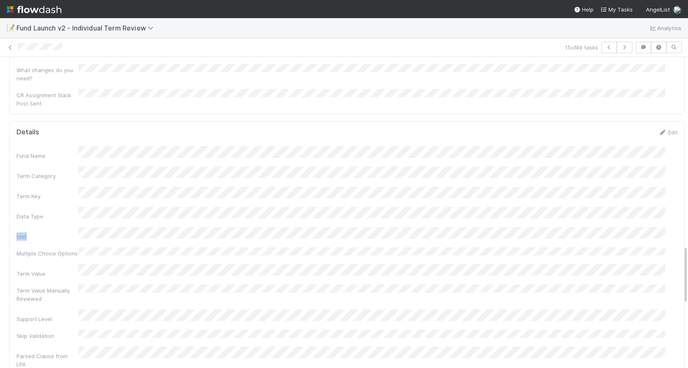
scroll to position [1010, 0]
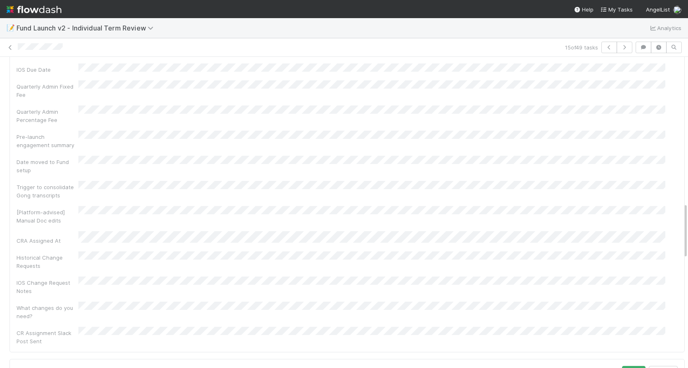
scroll to position [813, 0]
click at [622, 317] on button "Save" at bounding box center [634, 324] width 24 height 14
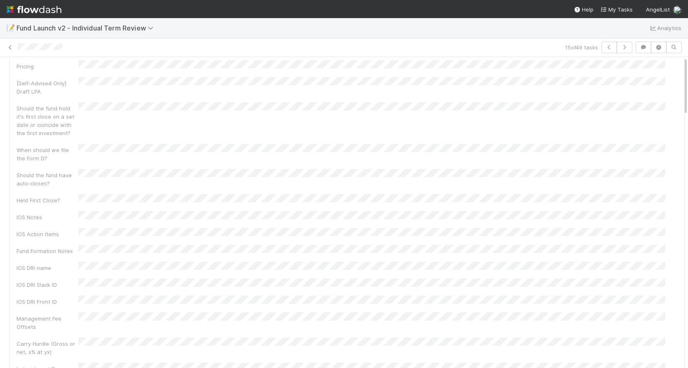
scroll to position [0, 0]
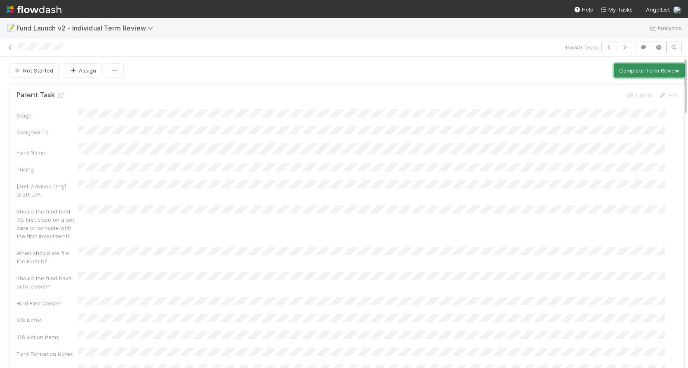
drag, startPoint x: 635, startPoint y: 66, endPoint x: 616, endPoint y: 66, distance: 18.6
click at [635, 66] on button "Complete Term Review" at bounding box center [649, 71] width 71 height 14
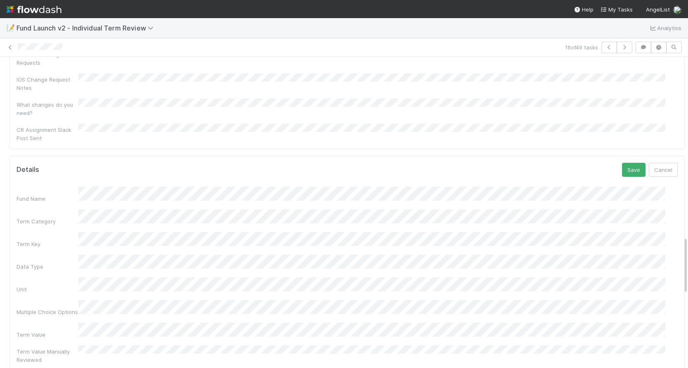
scroll to position [984, 0]
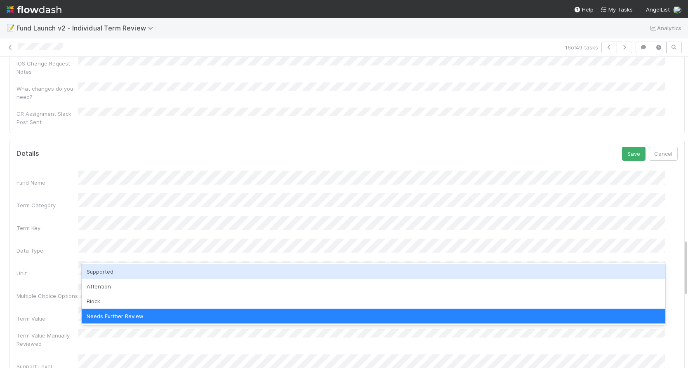
click at [125, 269] on div "Supported" at bounding box center [374, 271] width 584 height 15
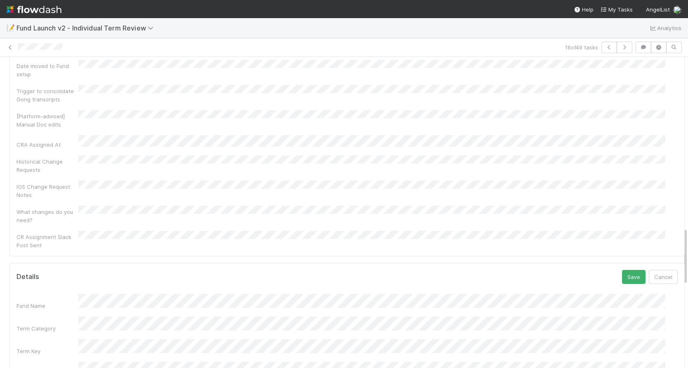
scroll to position [858, 0]
click at [624, 272] on button "Save" at bounding box center [634, 279] width 24 height 14
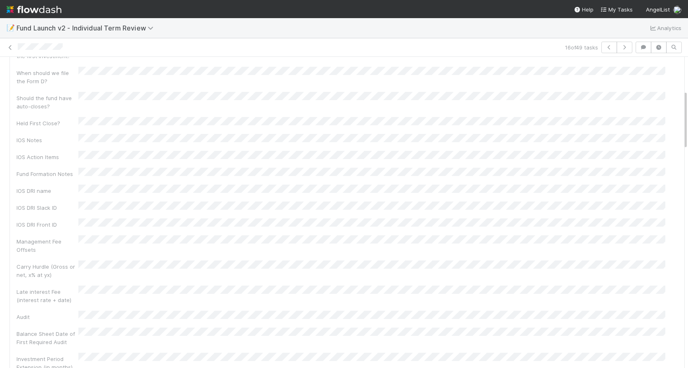
scroll to position [0, 0]
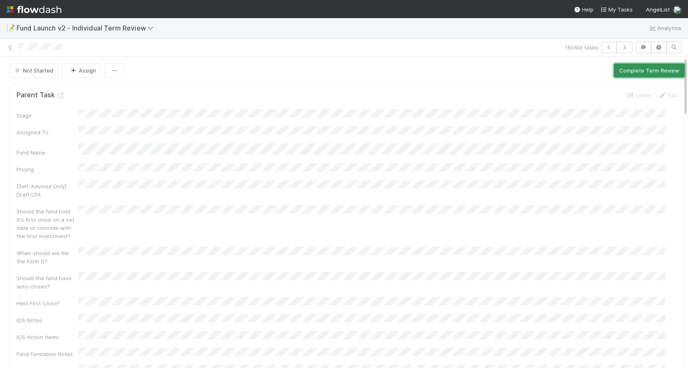
click at [616, 74] on button "Complete Term Review" at bounding box center [649, 71] width 71 height 14
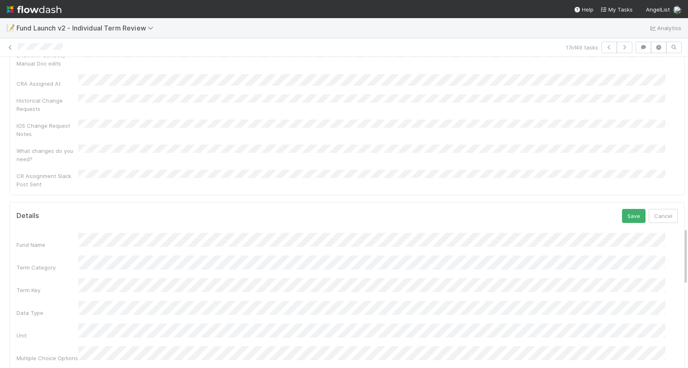
scroll to position [920, 0]
click at [622, 211] on button "Save" at bounding box center [634, 218] width 24 height 14
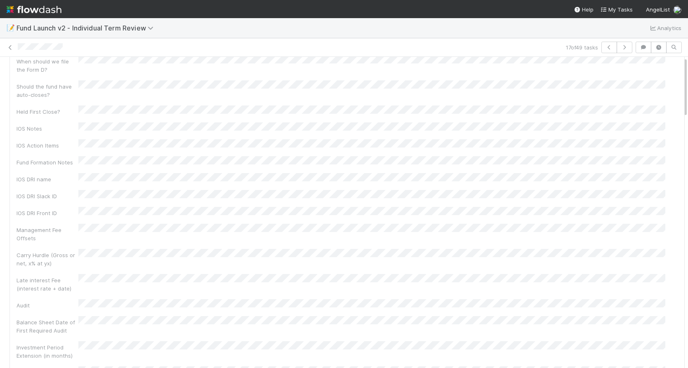
scroll to position [0, 0]
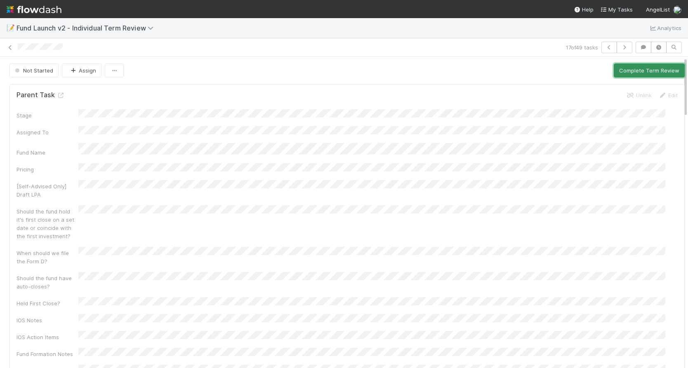
click at [647, 68] on button "Complete Term Review" at bounding box center [649, 71] width 71 height 14
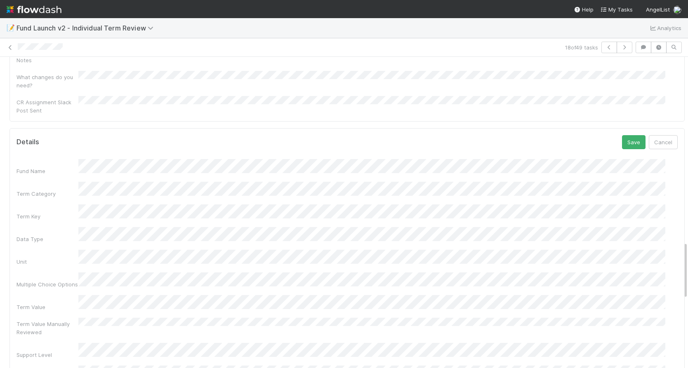
scroll to position [925, 0]
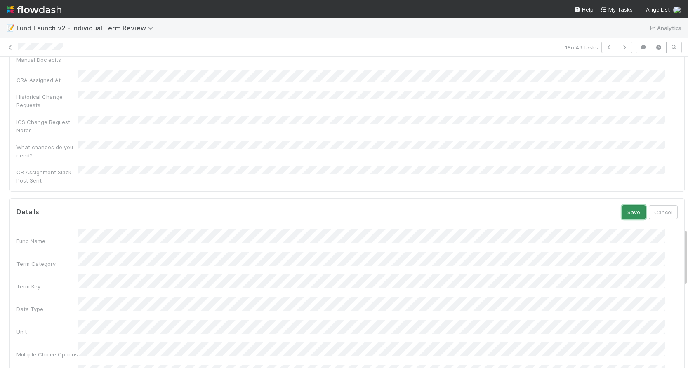
click at [626, 205] on button "Save" at bounding box center [634, 212] width 24 height 14
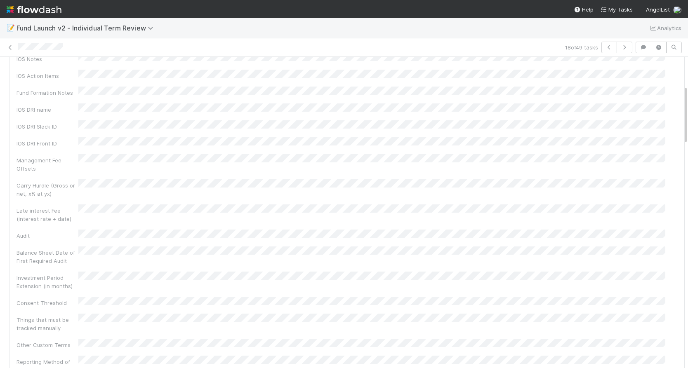
scroll to position [0, 0]
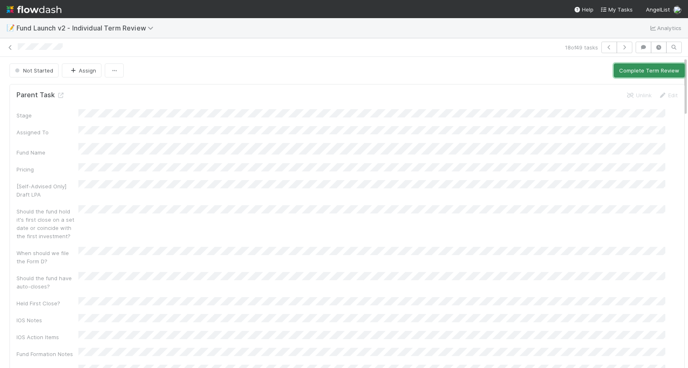
click at [623, 70] on button "Complete Term Review" at bounding box center [649, 71] width 71 height 14
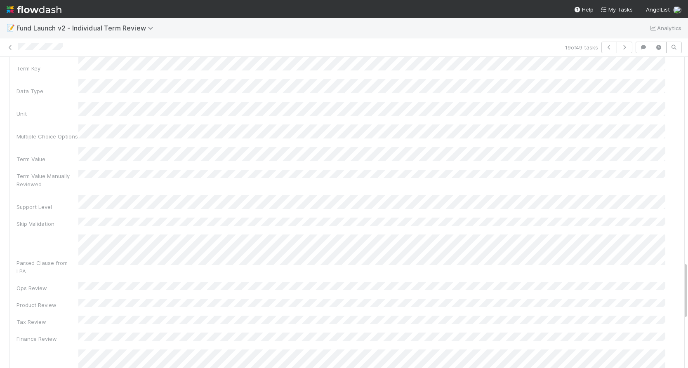
scroll to position [1148, 0]
click at [333, 181] on div "Fund Name Term Category Term Key Data Type Unit Multiple Choice Options Term Va…" at bounding box center [347, 285] width 661 height 556
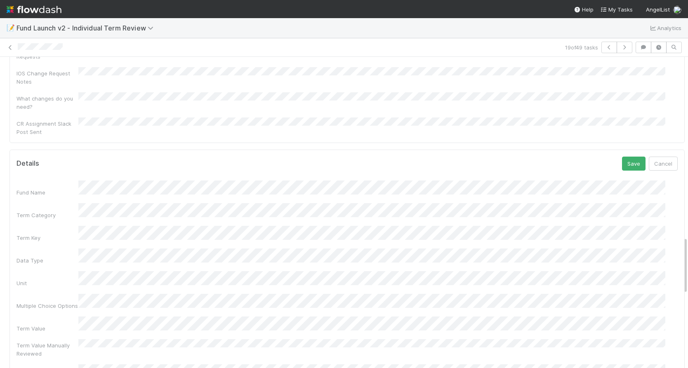
scroll to position [970, 0]
click at [624, 161] on button "Save" at bounding box center [634, 168] width 24 height 14
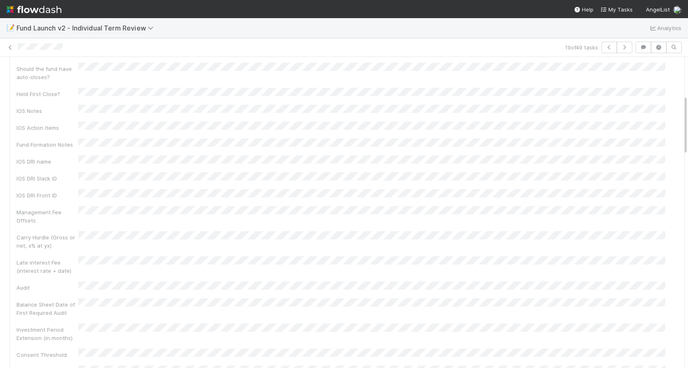
scroll to position [0, 0]
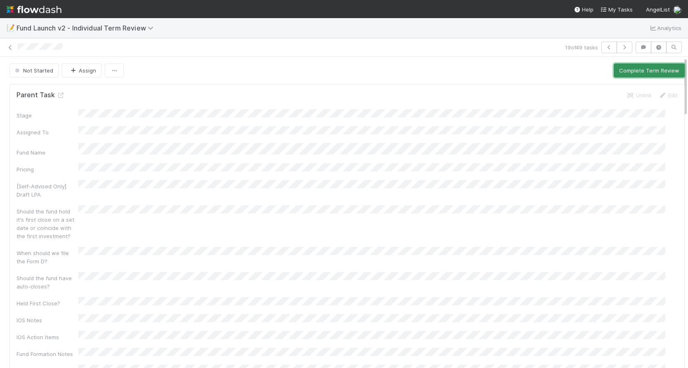
click at [619, 69] on button "Complete Term Review" at bounding box center [649, 71] width 71 height 14
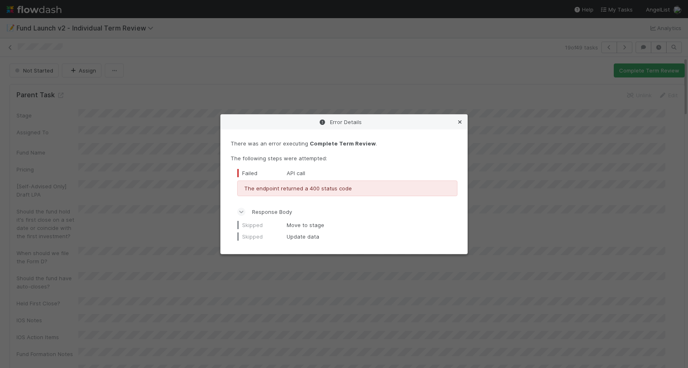
click at [458, 121] on icon at bounding box center [460, 122] width 8 height 5
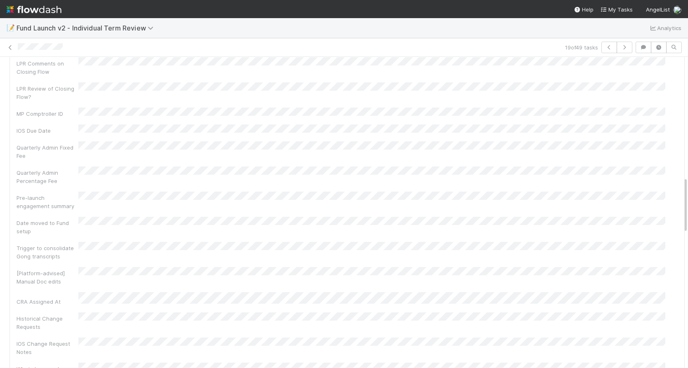
scroll to position [762, 0]
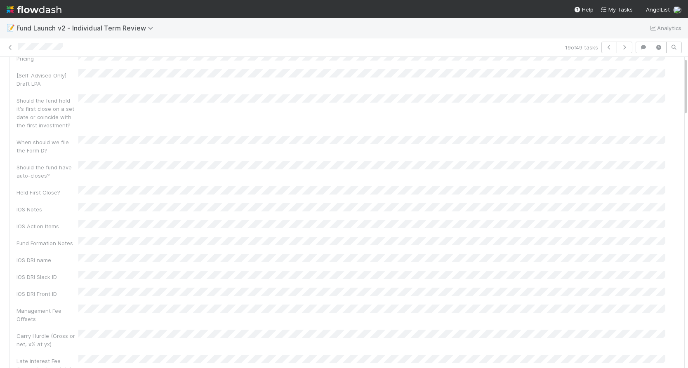
scroll to position [0, 0]
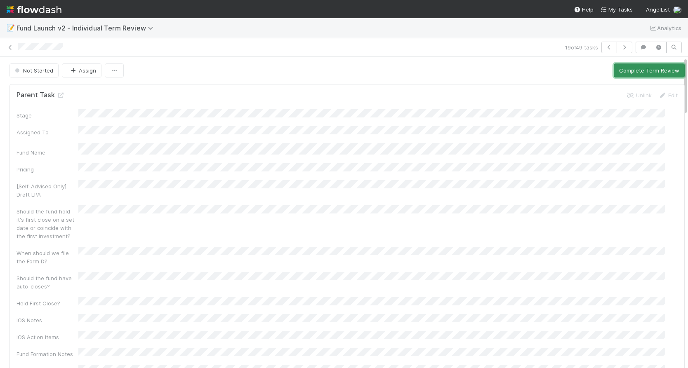
click at [617, 70] on button "Complete Term Review" at bounding box center [649, 71] width 71 height 14
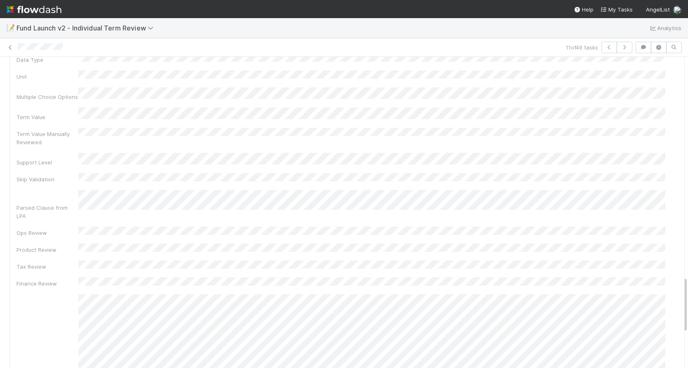
scroll to position [1158, 0]
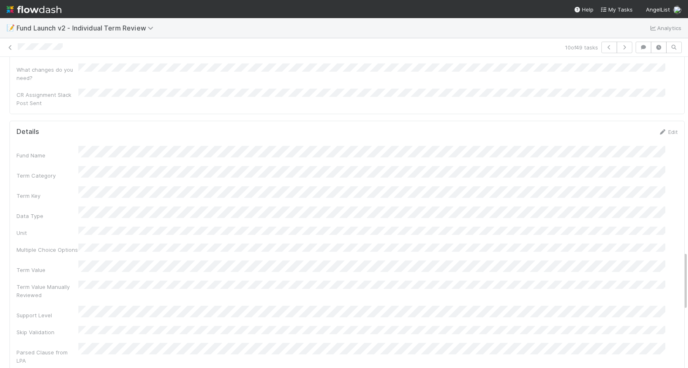
scroll to position [1032, 0]
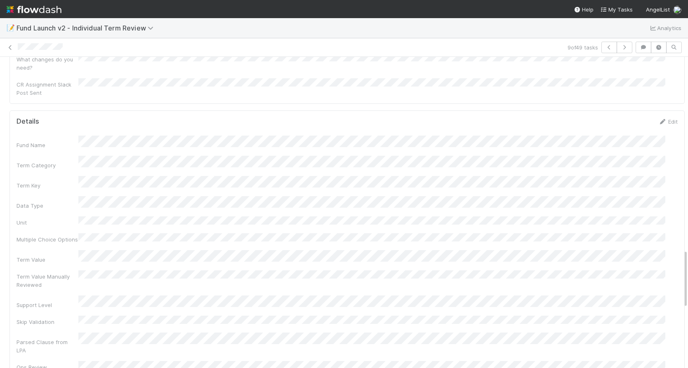
scroll to position [1015, 0]
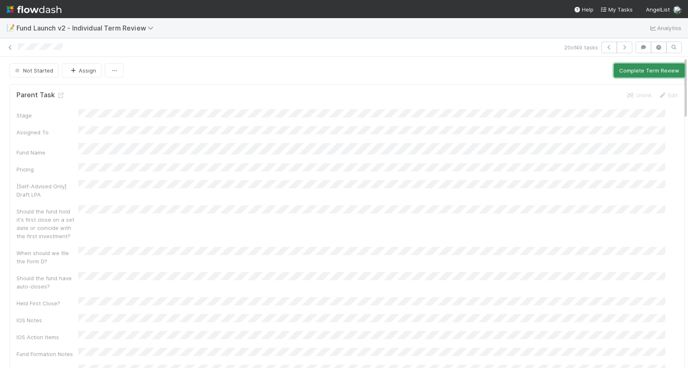
click at [622, 72] on button "Complete Term Review" at bounding box center [649, 71] width 71 height 14
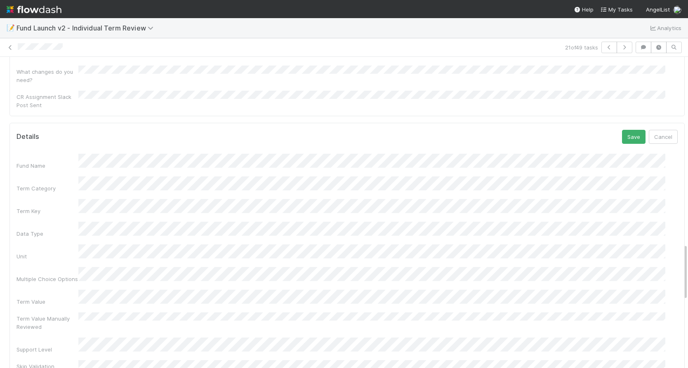
scroll to position [994, 0]
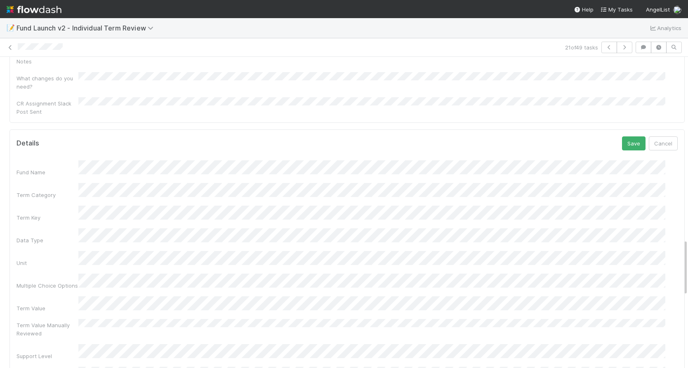
click at [46, 297] on div "Term Value" at bounding box center [347, 305] width 661 height 16
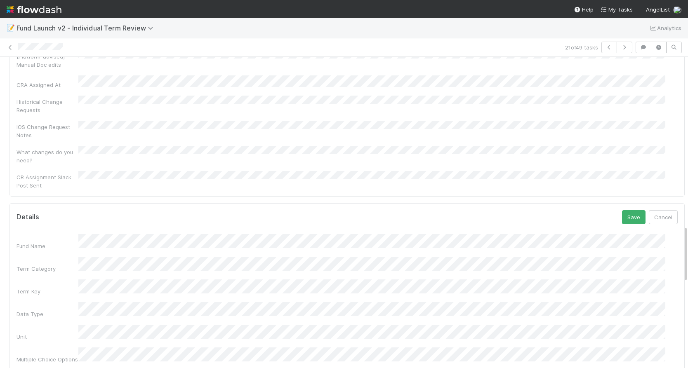
scroll to position [838, 0]
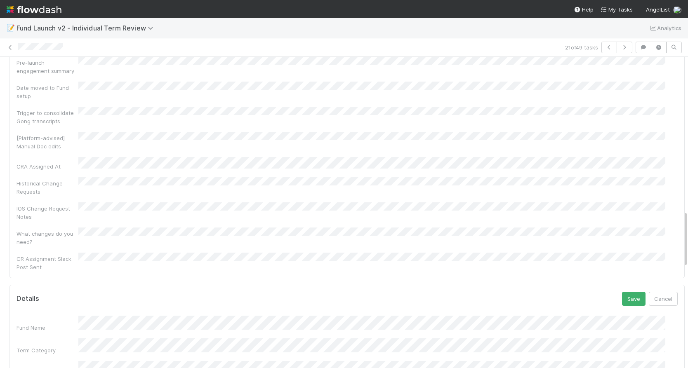
click at [622, 292] on button "Save" at bounding box center [634, 299] width 24 height 14
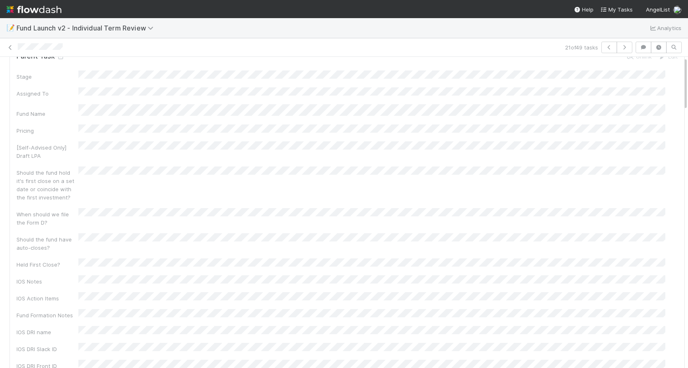
scroll to position [0, 0]
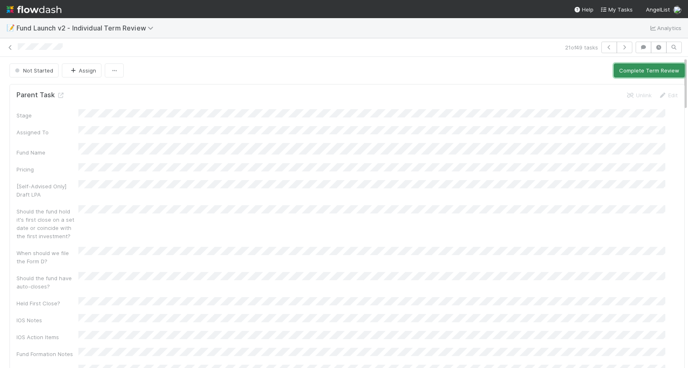
click at [615, 71] on button "Complete Term Review" at bounding box center [649, 71] width 71 height 14
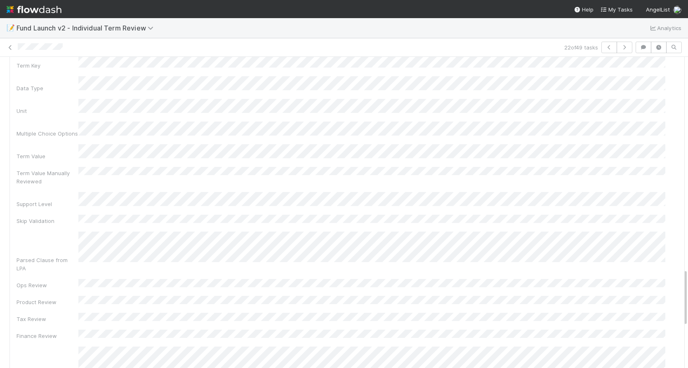
scroll to position [1130, 0]
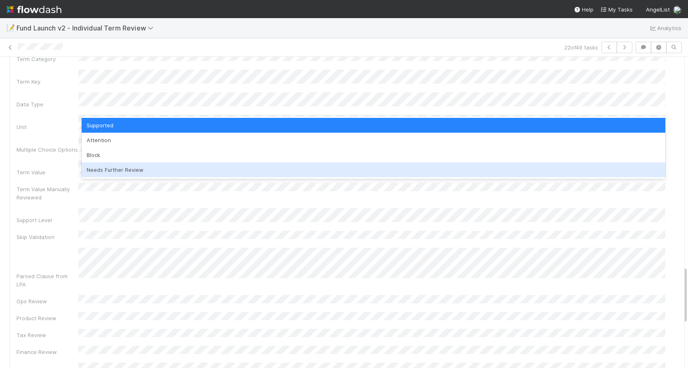
click at [126, 175] on div "Needs Further Review" at bounding box center [374, 170] width 584 height 15
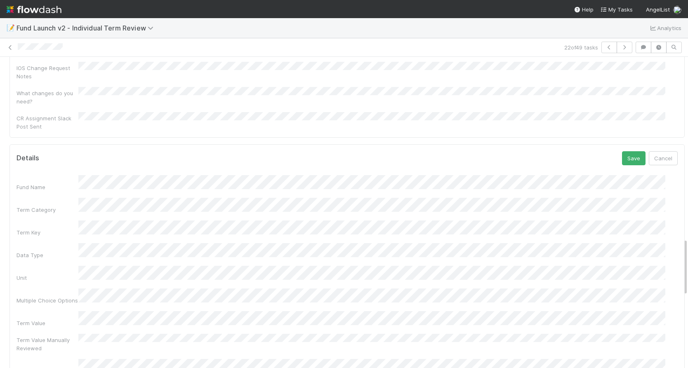
scroll to position [904, 0]
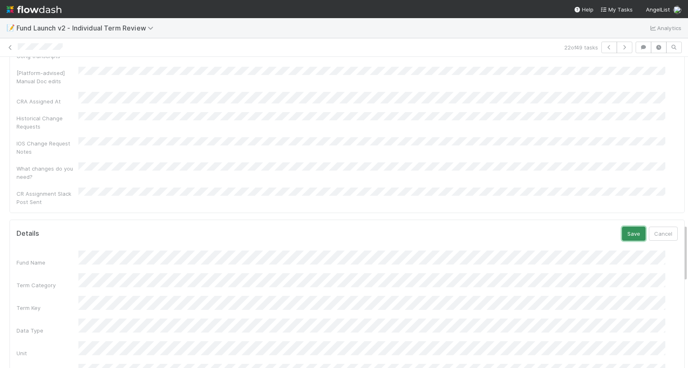
click at [623, 227] on button "Save" at bounding box center [634, 234] width 24 height 14
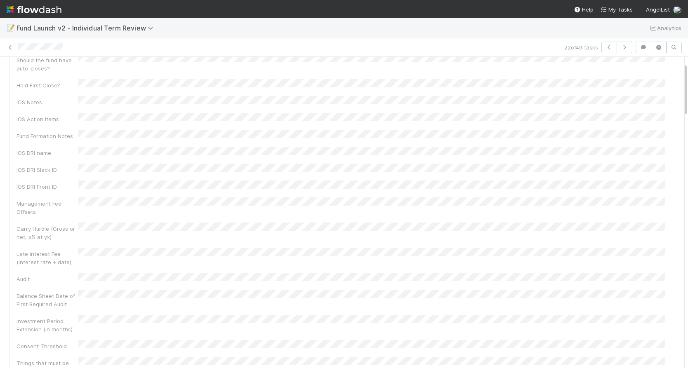
scroll to position [0, 0]
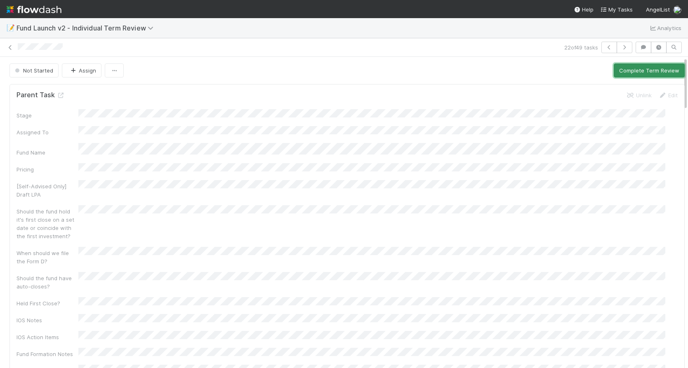
click at [628, 73] on button "Complete Term Review" at bounding box center [649, 71] width 71 height 14
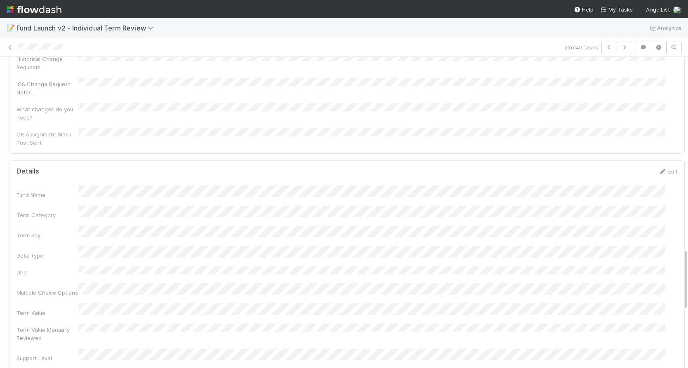
scroll to position [964, 0]
click at [69, 326] on div "Term Value" at bounding box center [347, 334] width 661 height 16
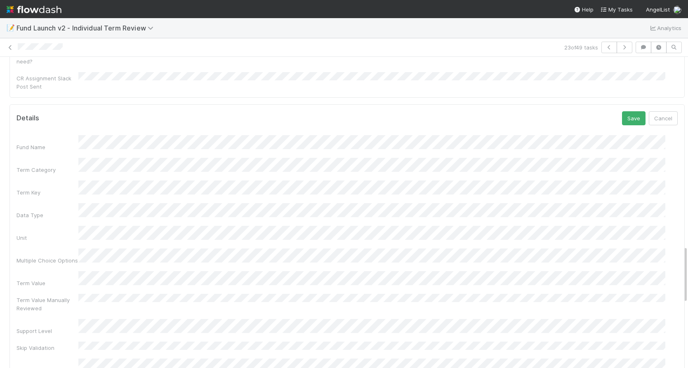
scroll to position [956, 0]
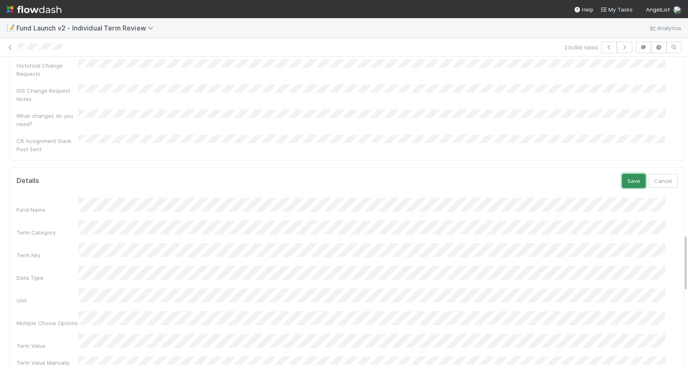
click at [622, 174] on button "Save" at bounding box center [634, 181] width 24 height 14
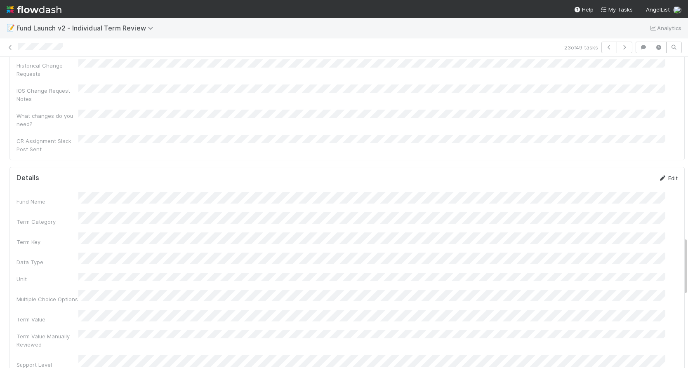
click at [663, 175] on link "Edit" at bounding box center [668, 178] width 19 height 7
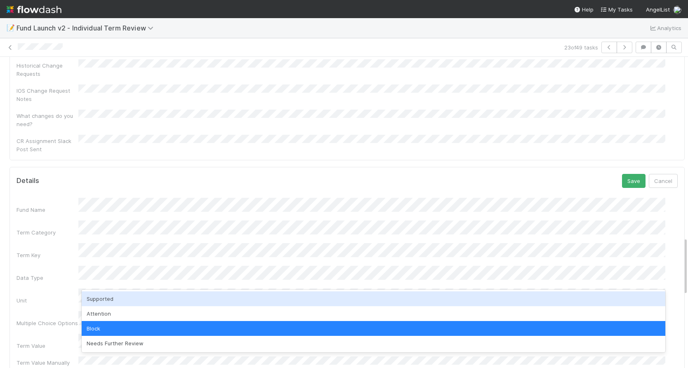
click at [110, 297] on div "Supported" at bounding box center [374, 299] width 584 height 15
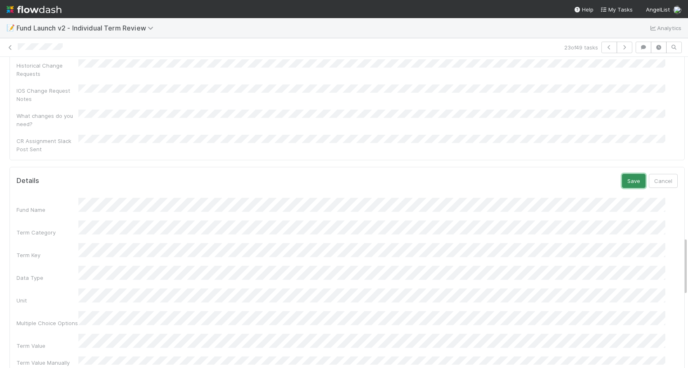
click at [622, 174] on button "Save" at bounding box center [634, 181] width 24 height 14
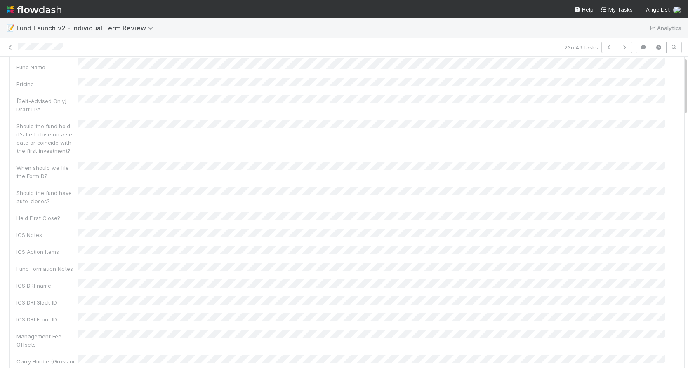
scroll to position [0, 0]
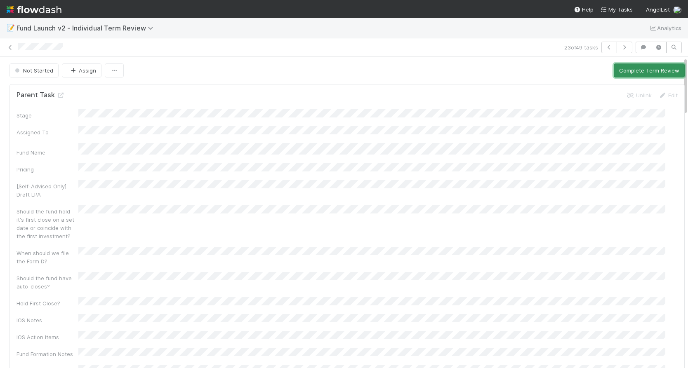
click at [640, 75] on button "Complete Term Review" at bounding box center [649, 71] width 71 height 14
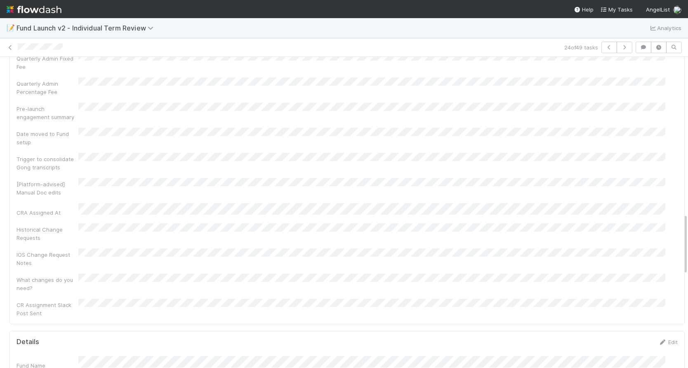
scroll to position [966, 0]
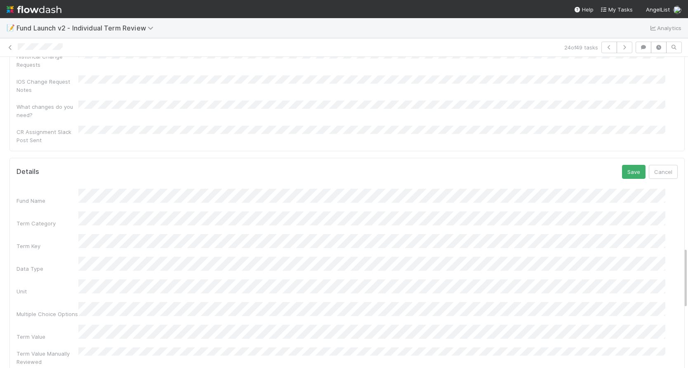
click at [46, 325] on div "Term Value" at bounding box center [347, 333] width 661 height 16
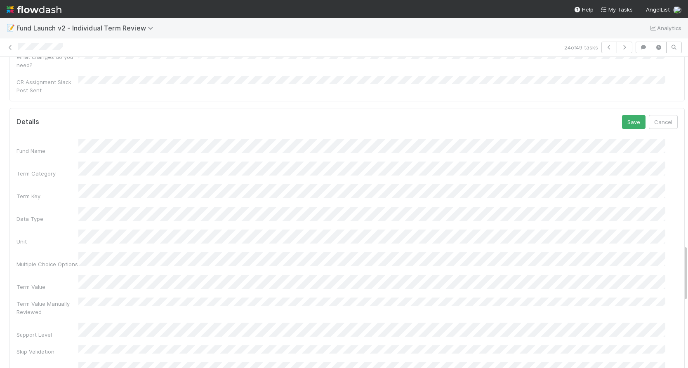
scroll to position [1025, 0]
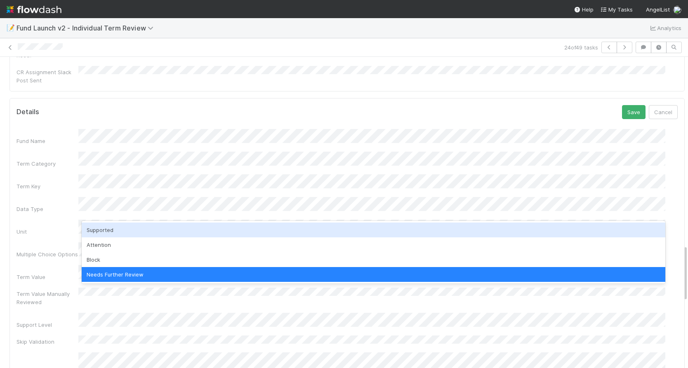
click at [132, 232] on div "Supported" at bounding box center [374, 230] width 584 height 15
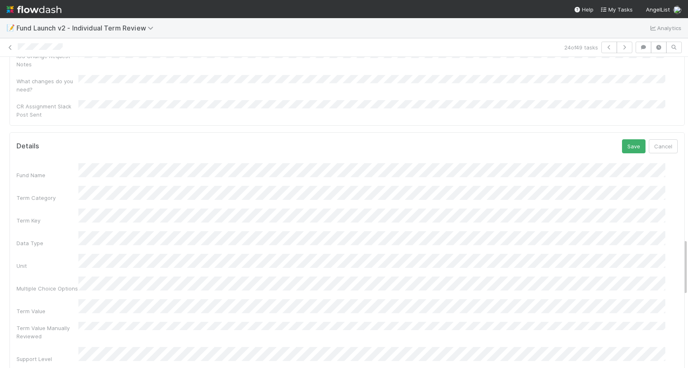
scroll to position [952, 0]
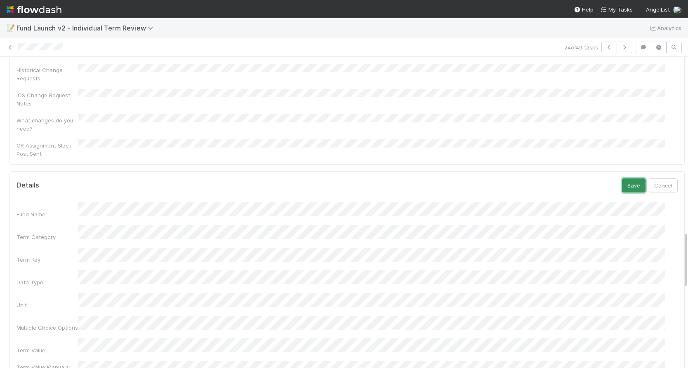
click at [622, 179] on button "Save" at bounding box center [634, 186] width 24 height 14
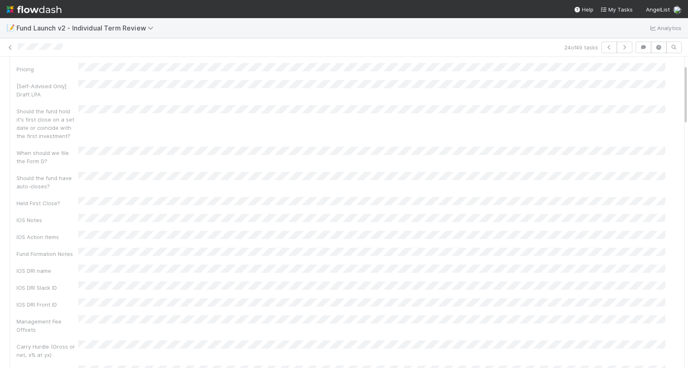
scroll to position [0, 0]
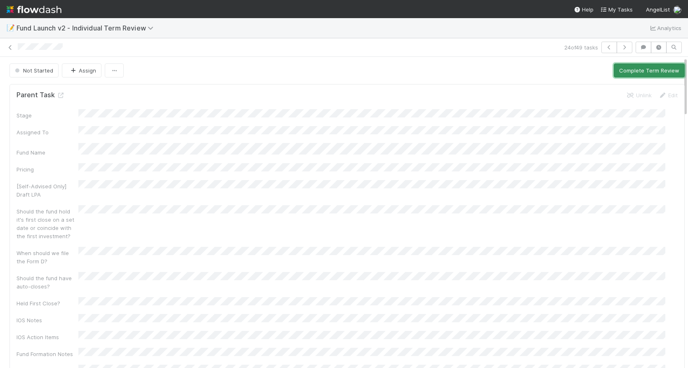
click at [634, 73] on button "Complete Term Review" at bounding box center [649, 71] width 71 height 14
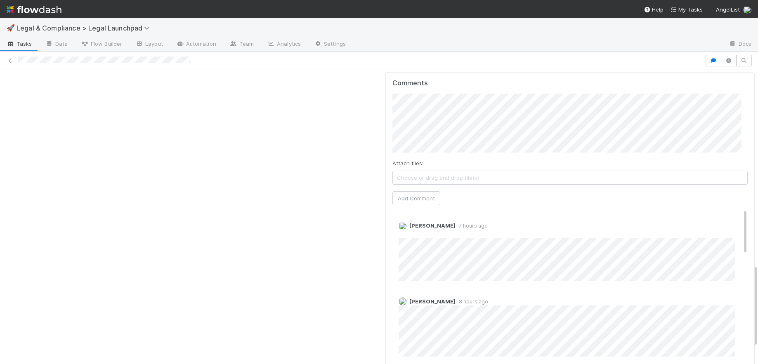
scroll to position [627, 0]
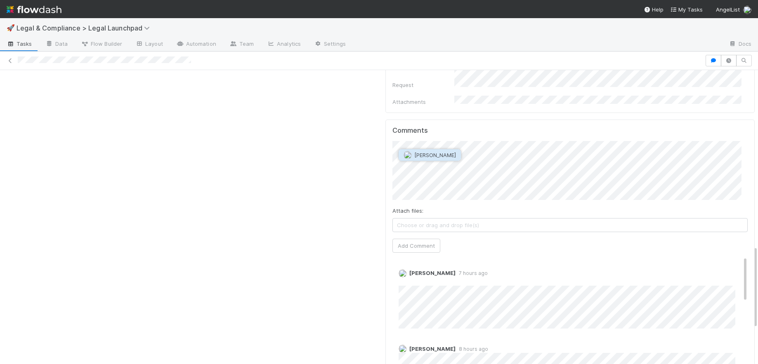
click at [416, 157] on span "[PERSON_NAME]" at bounding box center [435, 155] width 42 height 7
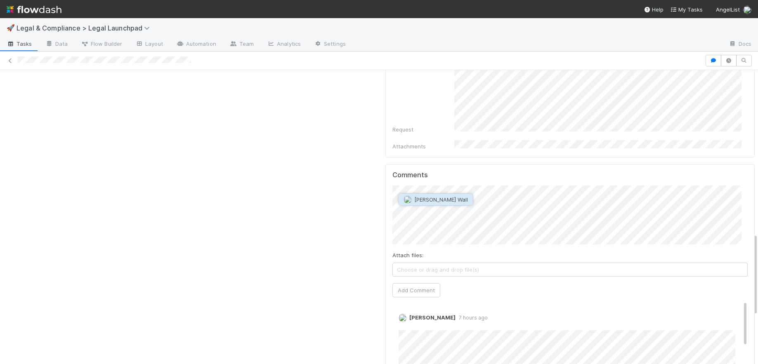
click at [425, 199] on span "[PERSON_NAME] Wall" at bounding box center [441, 199] width 54 height 7
click at [423, 283] on button "Add Comment" at bounding box center [416, 290] width 48 height 14
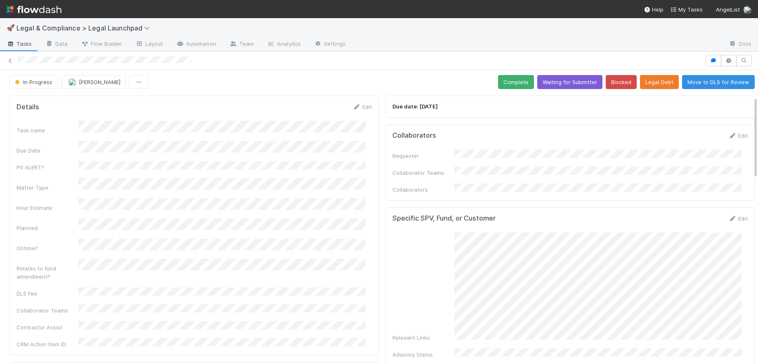
scroll to position [0, 0]
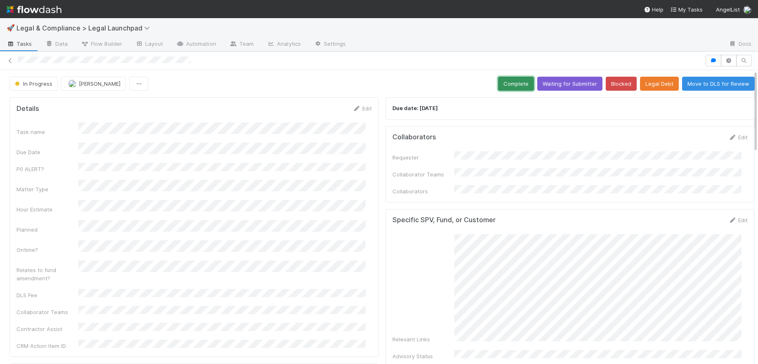
click at [511, 85] on button "Complete" at bounding box center [516, 84] width 36 height 14
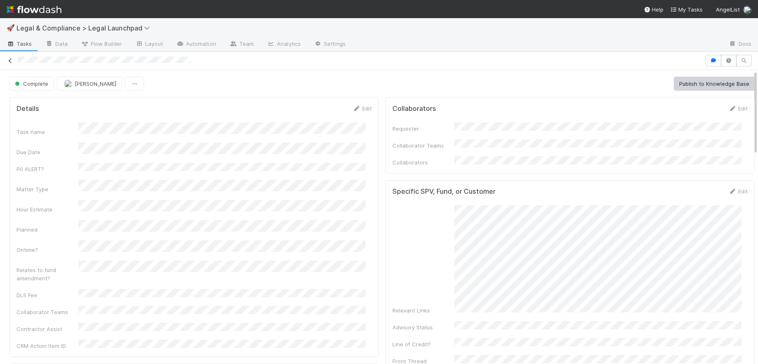
click at [9, 60] on icon at bounding box center [10, 60] width 8 height 5
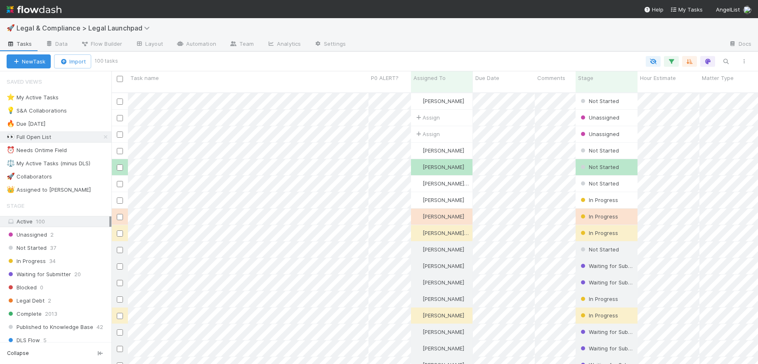
scroll to position [272, 640]
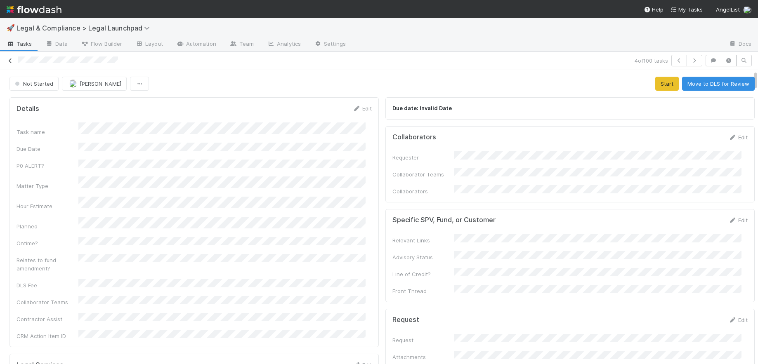
click at [9, 61] on icon at bounding box center [10, 60] width 8 height 5
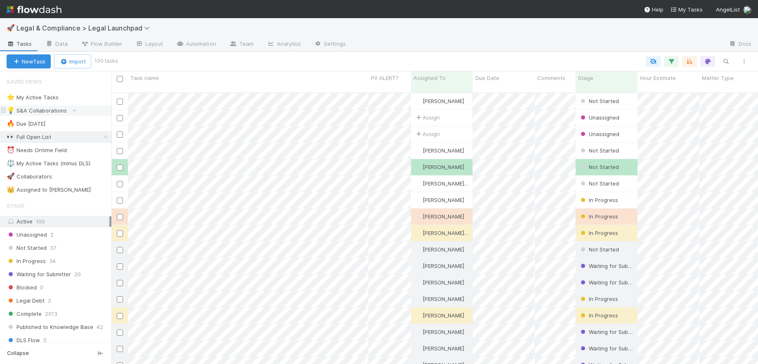
scroll to position [272, 640]
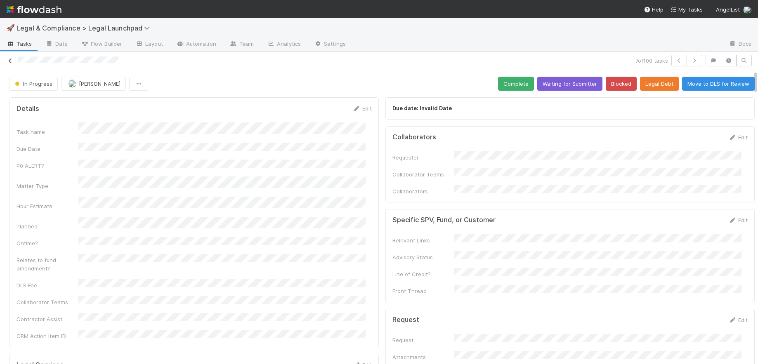
click at [10, 60] on icon at bounding box center [10, 60] width 8 height 5
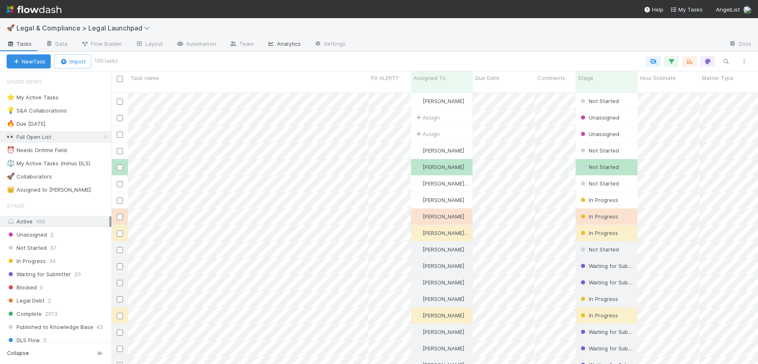
scroll to position [272, 640]
